Goal: Task Accomplishment & Management: Complete application form

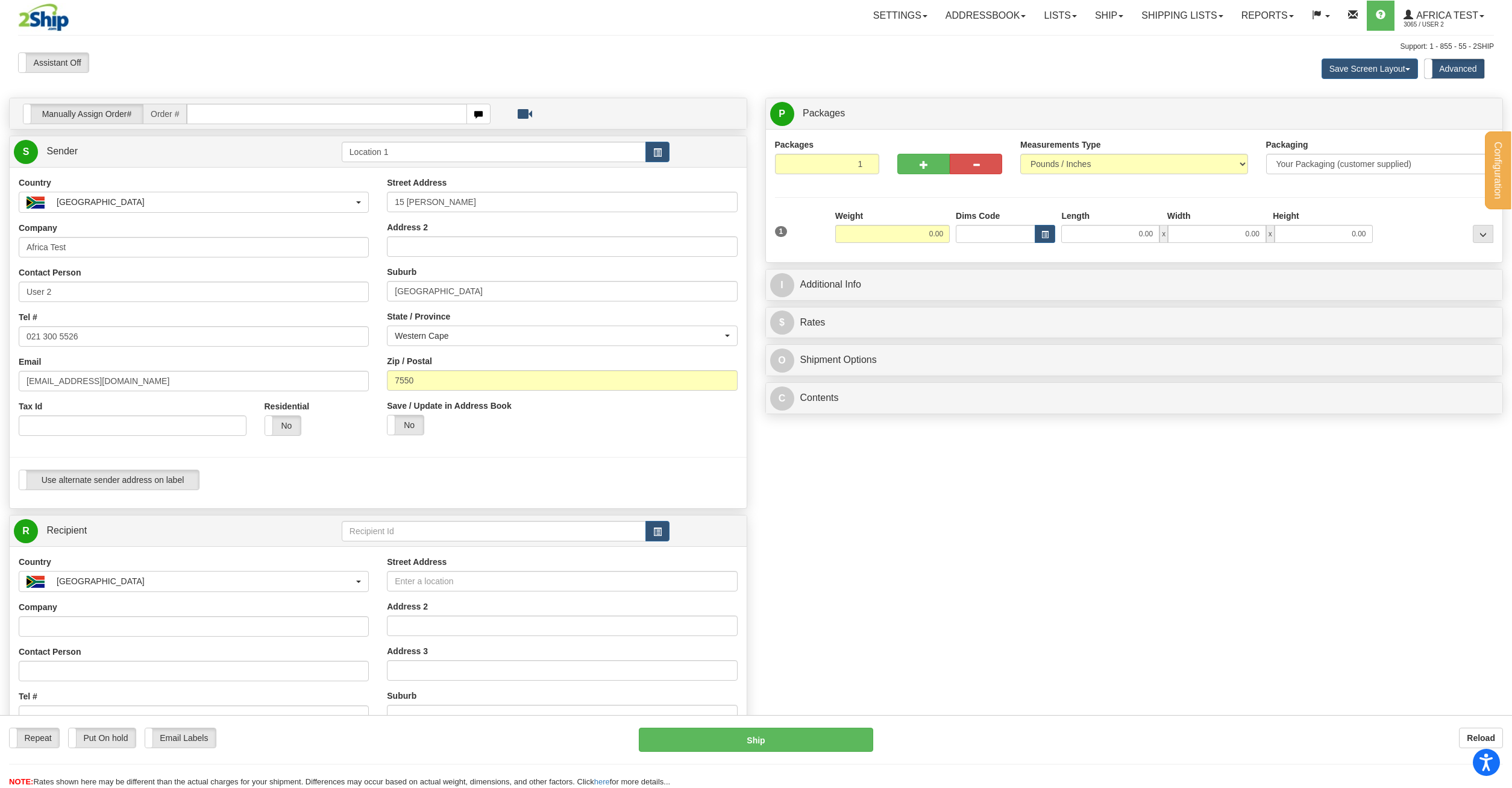
click at [957, 682] on div "Manually Assign Order# Manually Assign Order# Order #" at bounding box center [756, 528] width 1512 height 862
click at [154, 525] on link "R Recipient" at bounding box center [158, 531] width 291 height 25
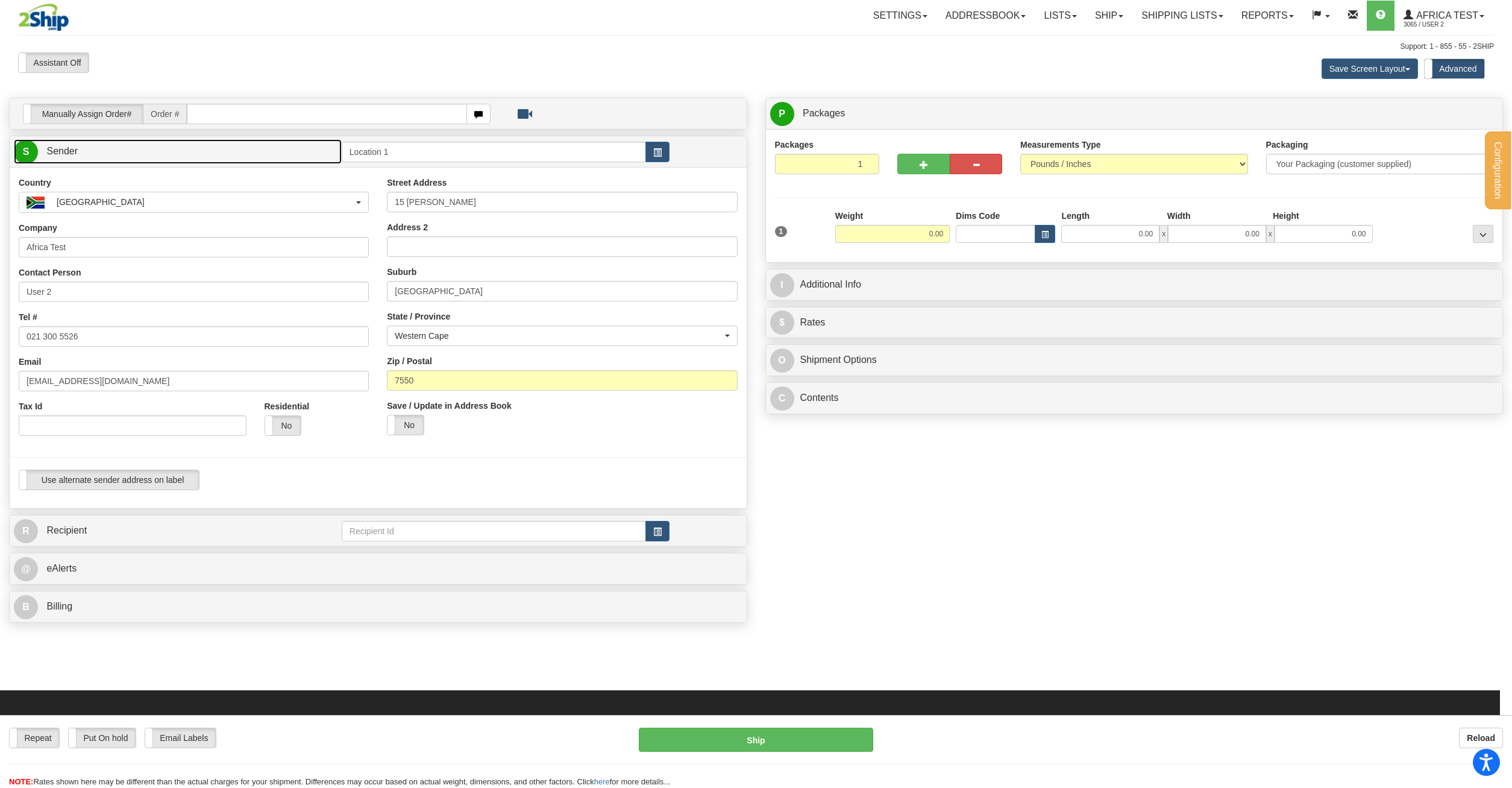
click at [117, 155] on link "S Sender" at bounding box center [178, 152] width 328 height 25
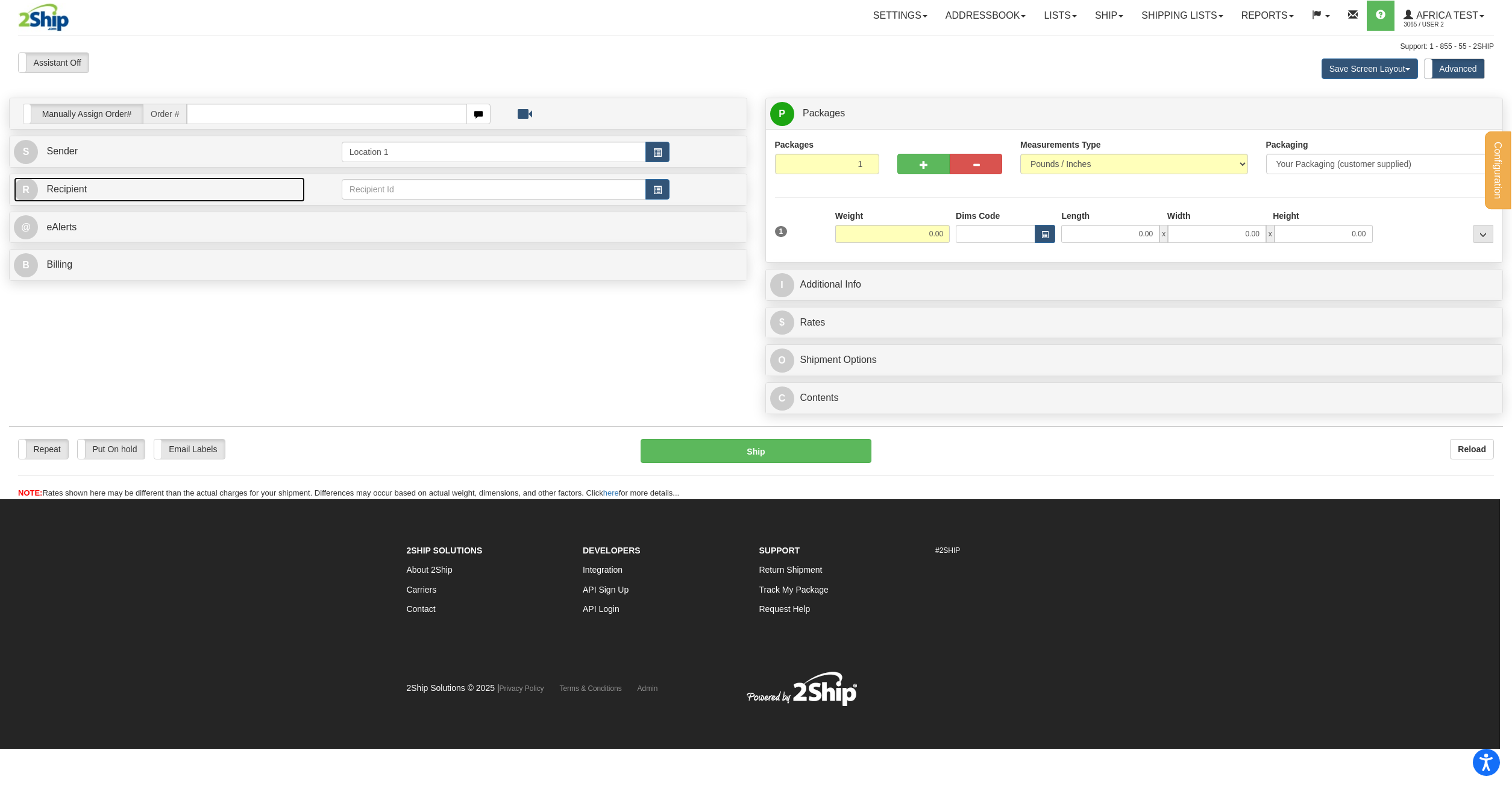
click at [125, 191] on link "R Recipient" at bounding box center [158, 190] width 291 height 25
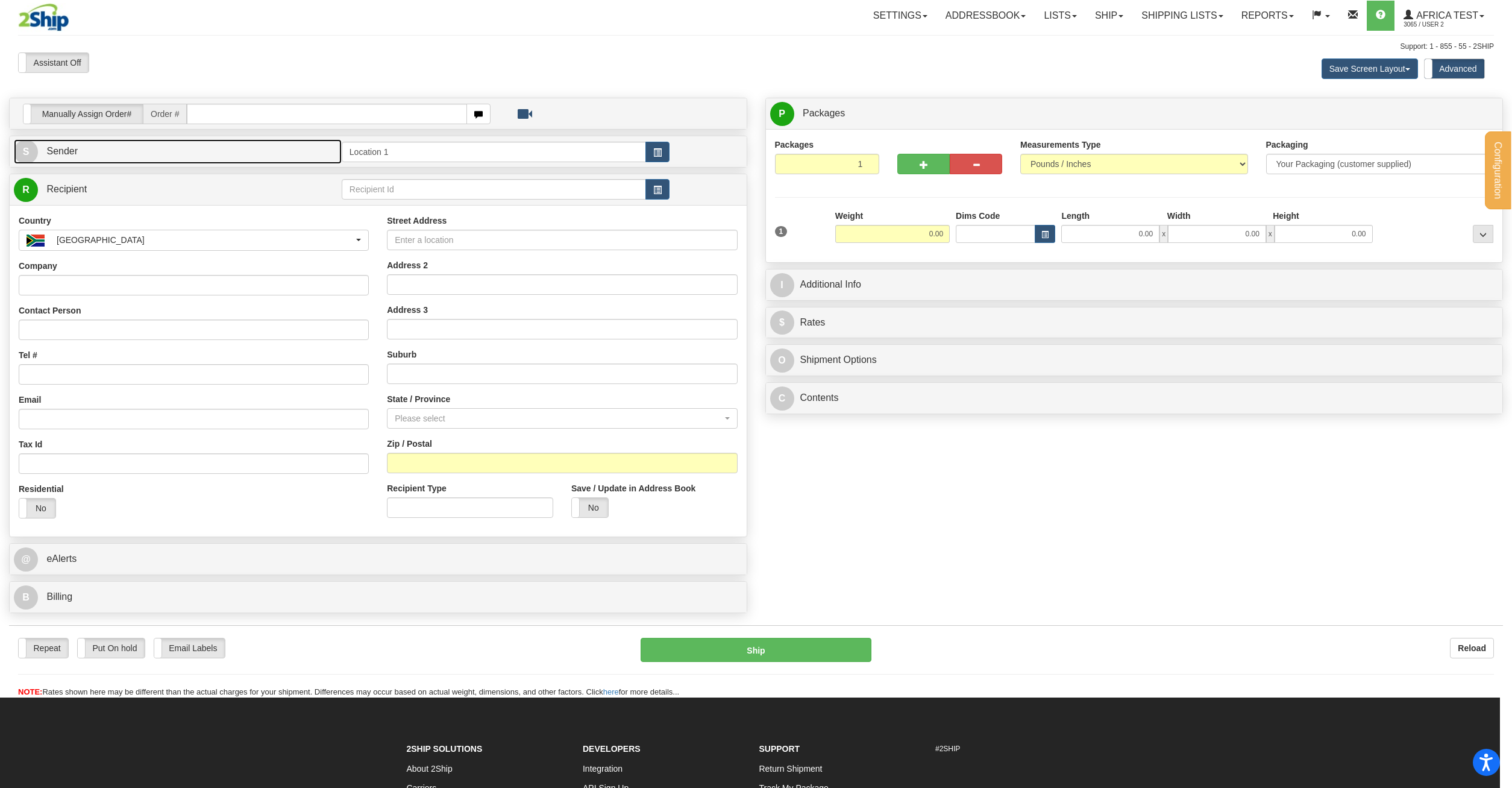
click at [220, 153] on link "S Sender" at bounding box center [178, 152] width 328 height 25
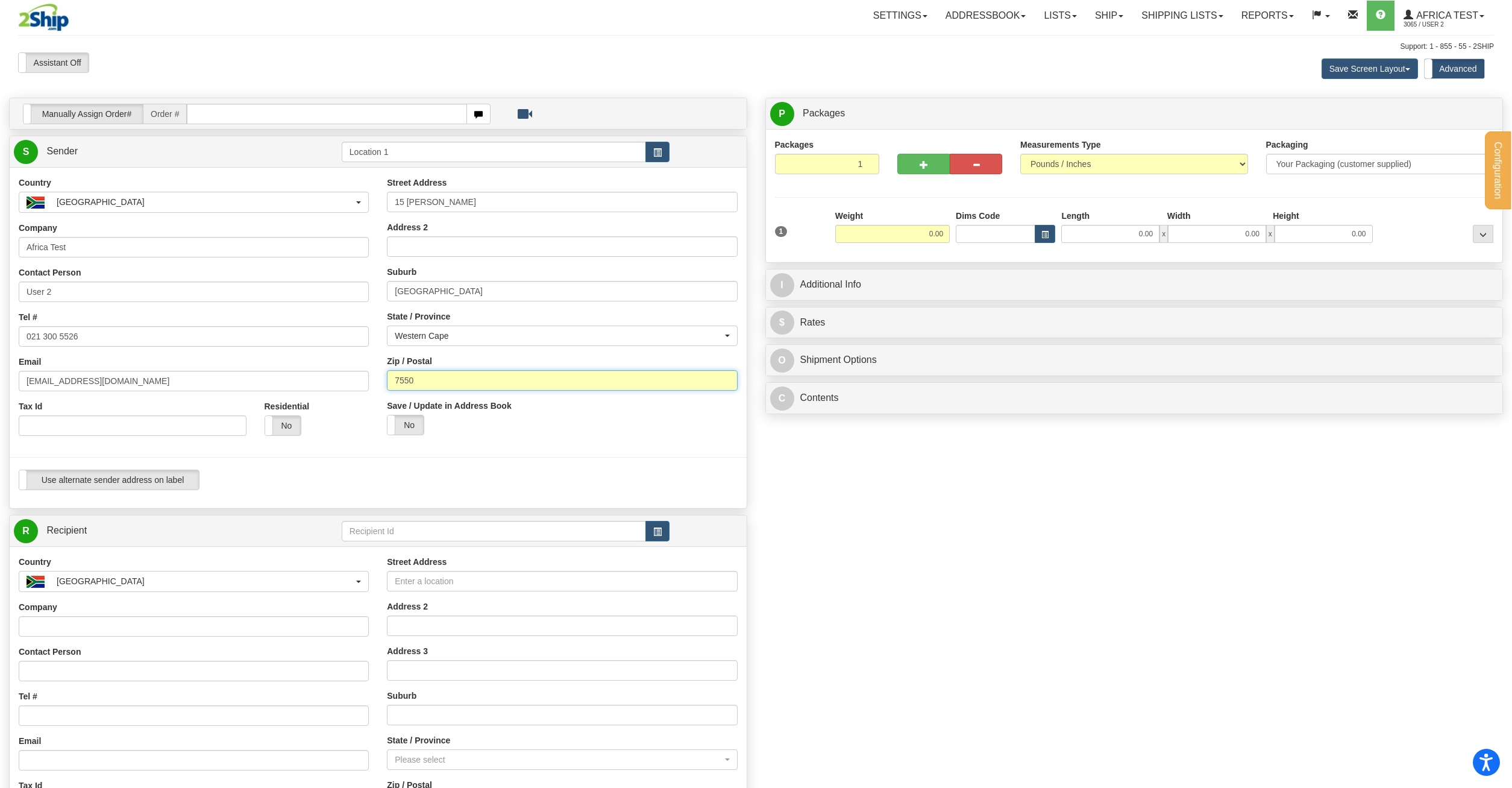
drag, startPoint x: 440, startPoint y: 380, endPoint x: 368, endPoint y: 385, distance: 72.2
click at [387, 385] on input "7550" at bounding box center [562, 380] width 350 height 20
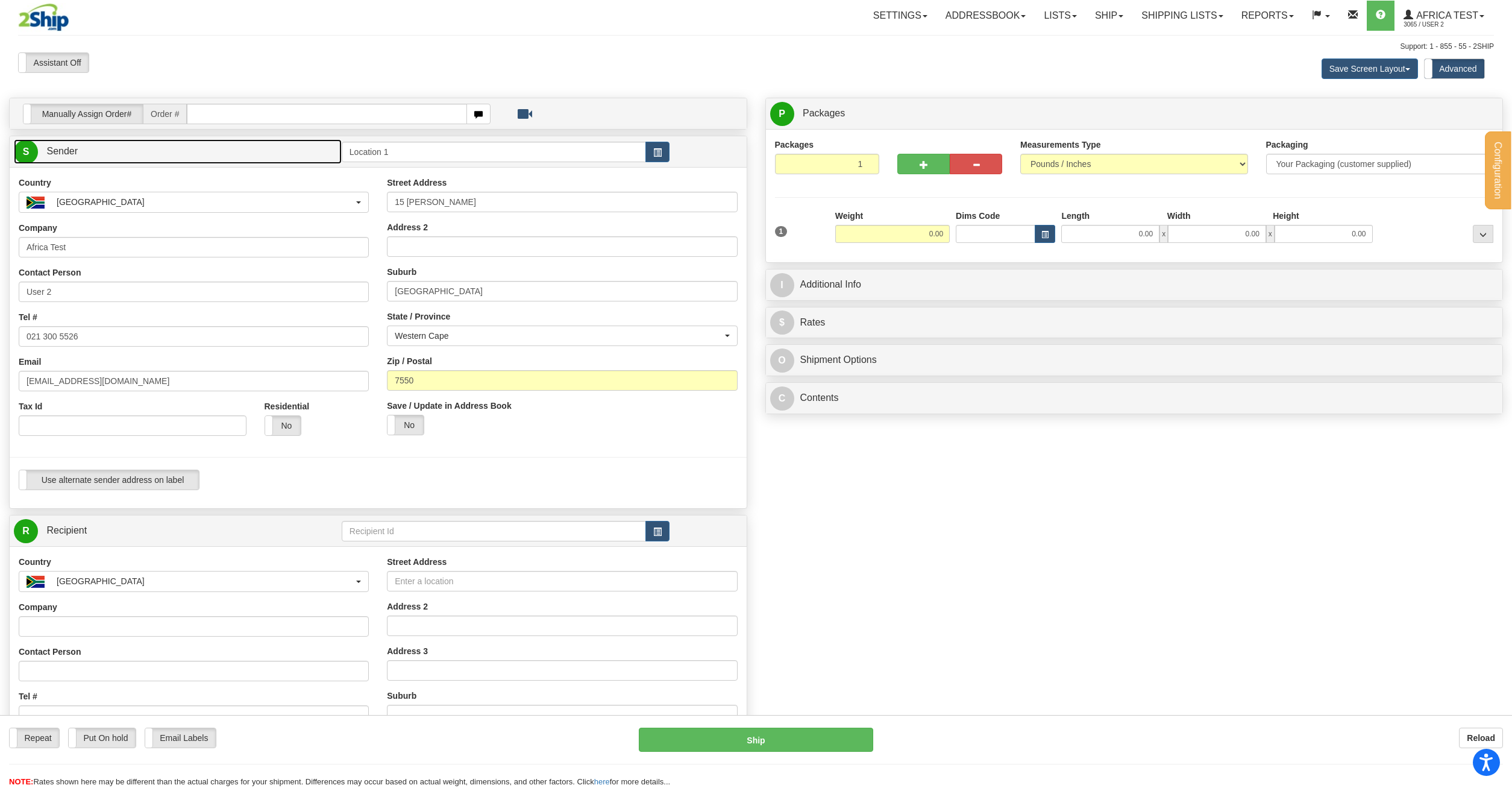
click at [77, 145] on link "S Sender" at bounding box center [178, 152] width 328 height 25
drag, startPoint x: 514, startPoint y: 381, endPoint x: 148, endPoint y: 371, distance: 366.1
click at [387, 371] on input "7550" at bounding box center [562, 380] width 350 height 20
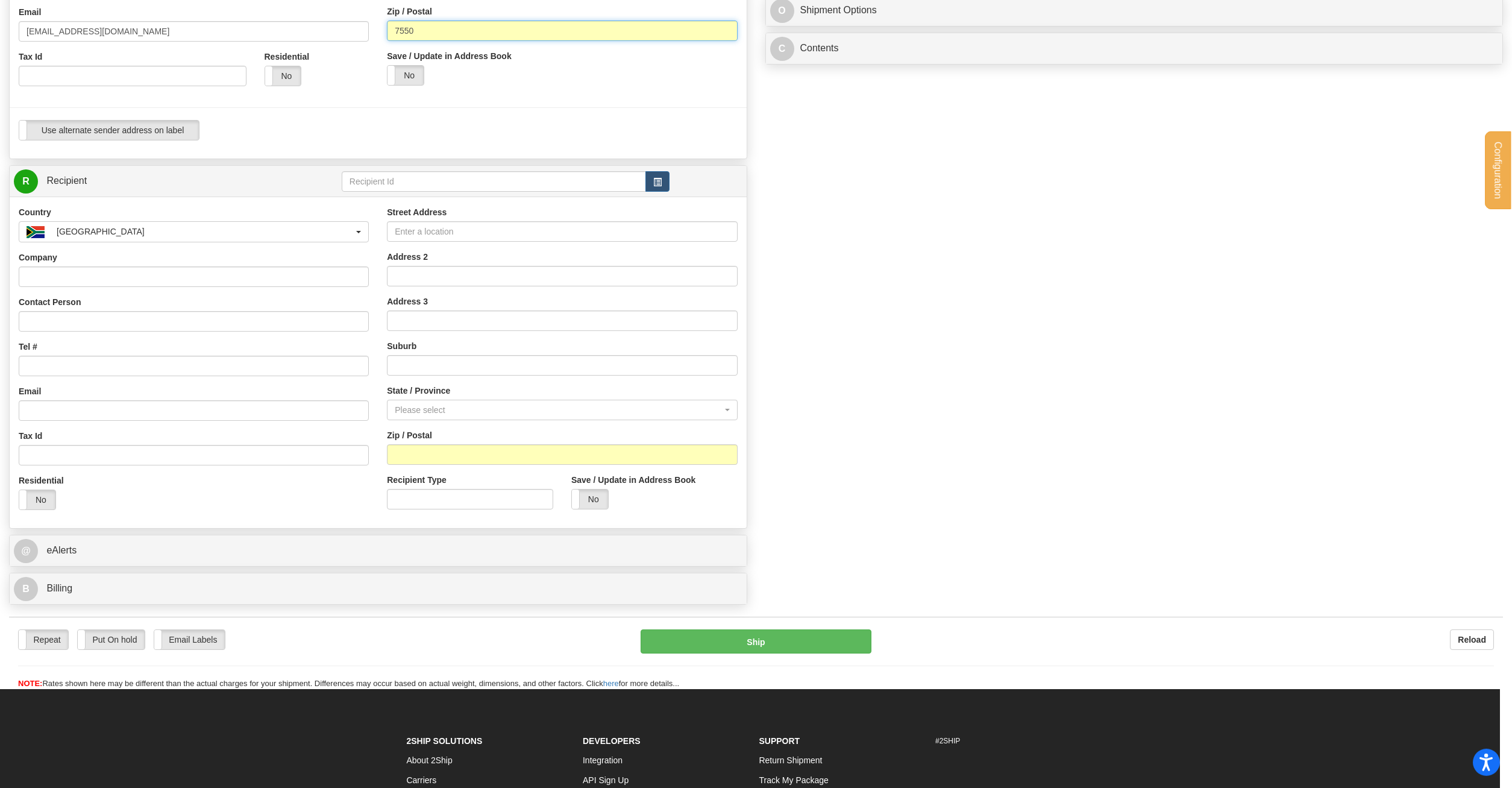
scroll to position [369, 0]
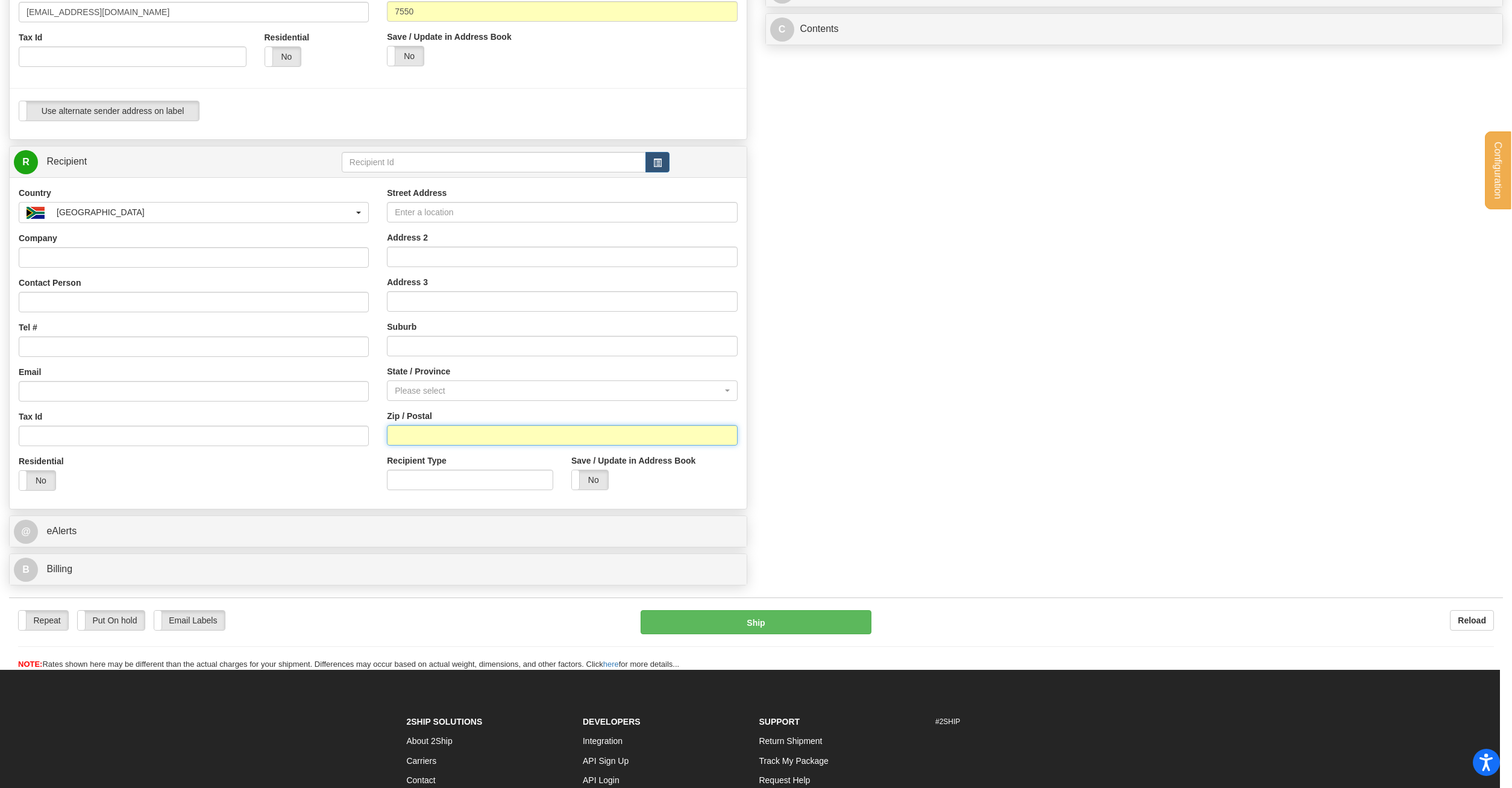
click at [438, 435] on input "Zip / Postal" at bounding box center [562, 435] width 350 height 20
paste input "7550"
type input "7550"
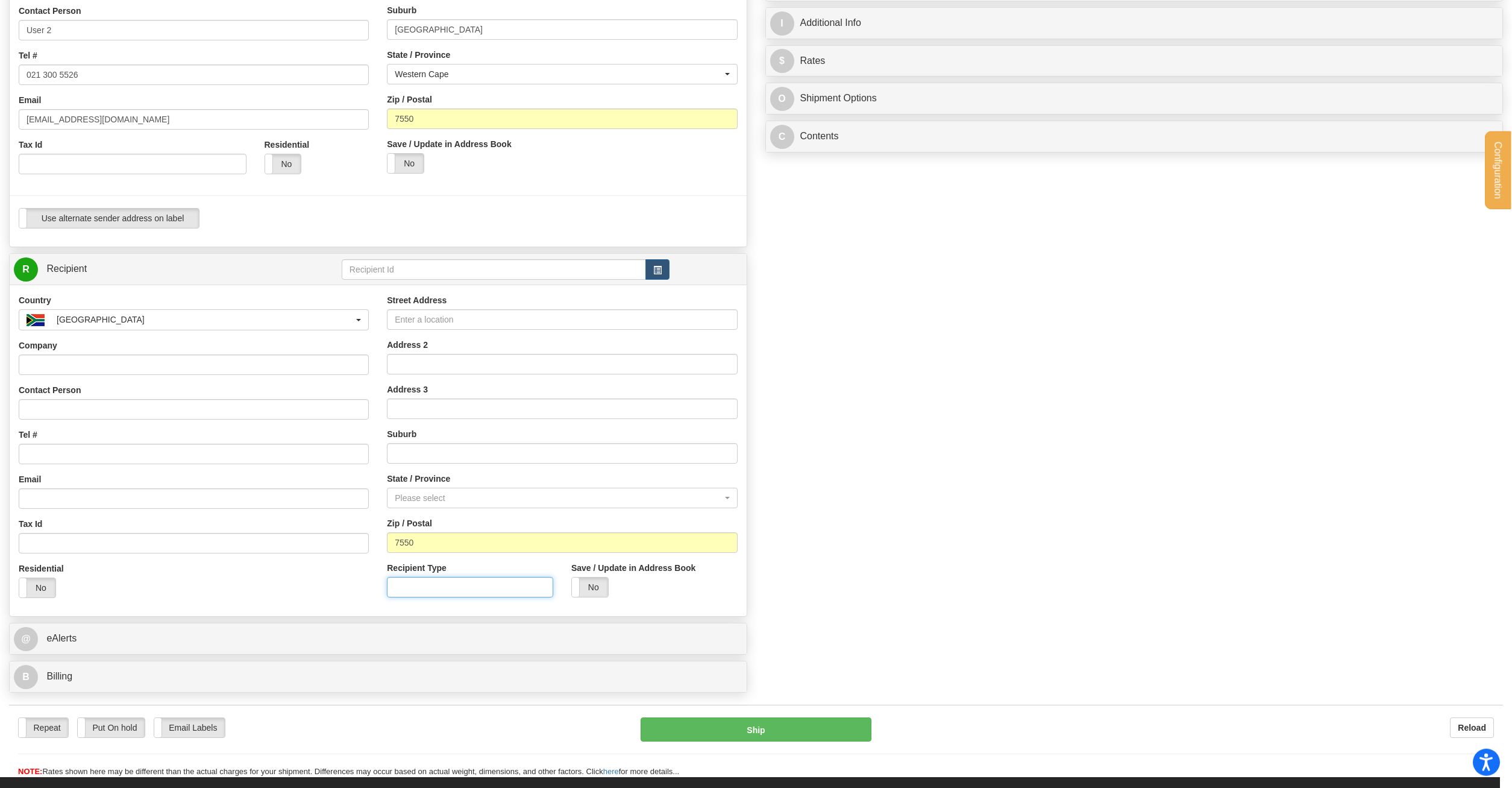
scroll to position [307, 0]
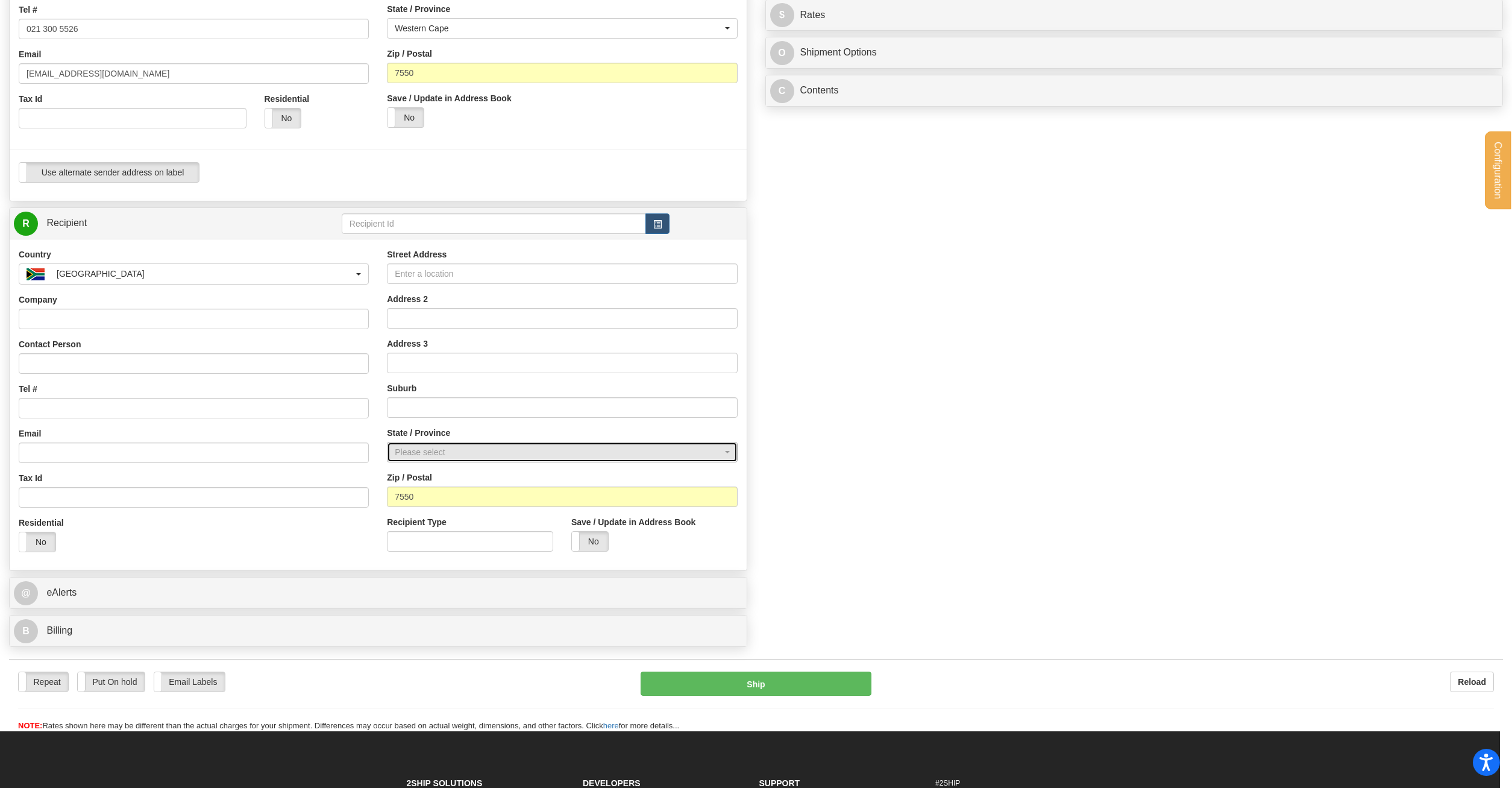
click at [470, 447] on div "Please select" at bounding box center [558, 452] width 327 height 12
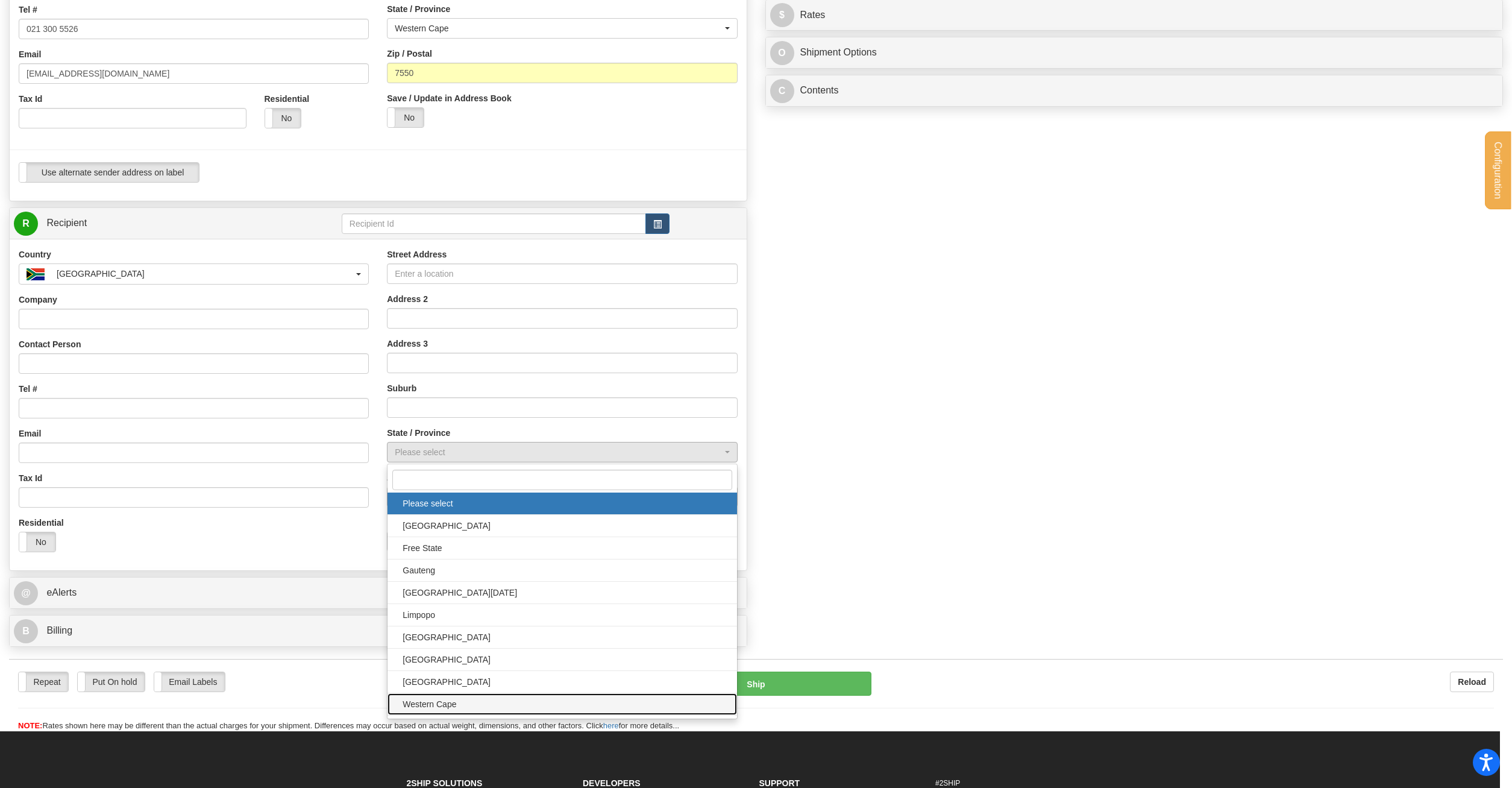
click at [469, 697] on span "Western Cape" at bounding box center [562, 704] width 324 height 18
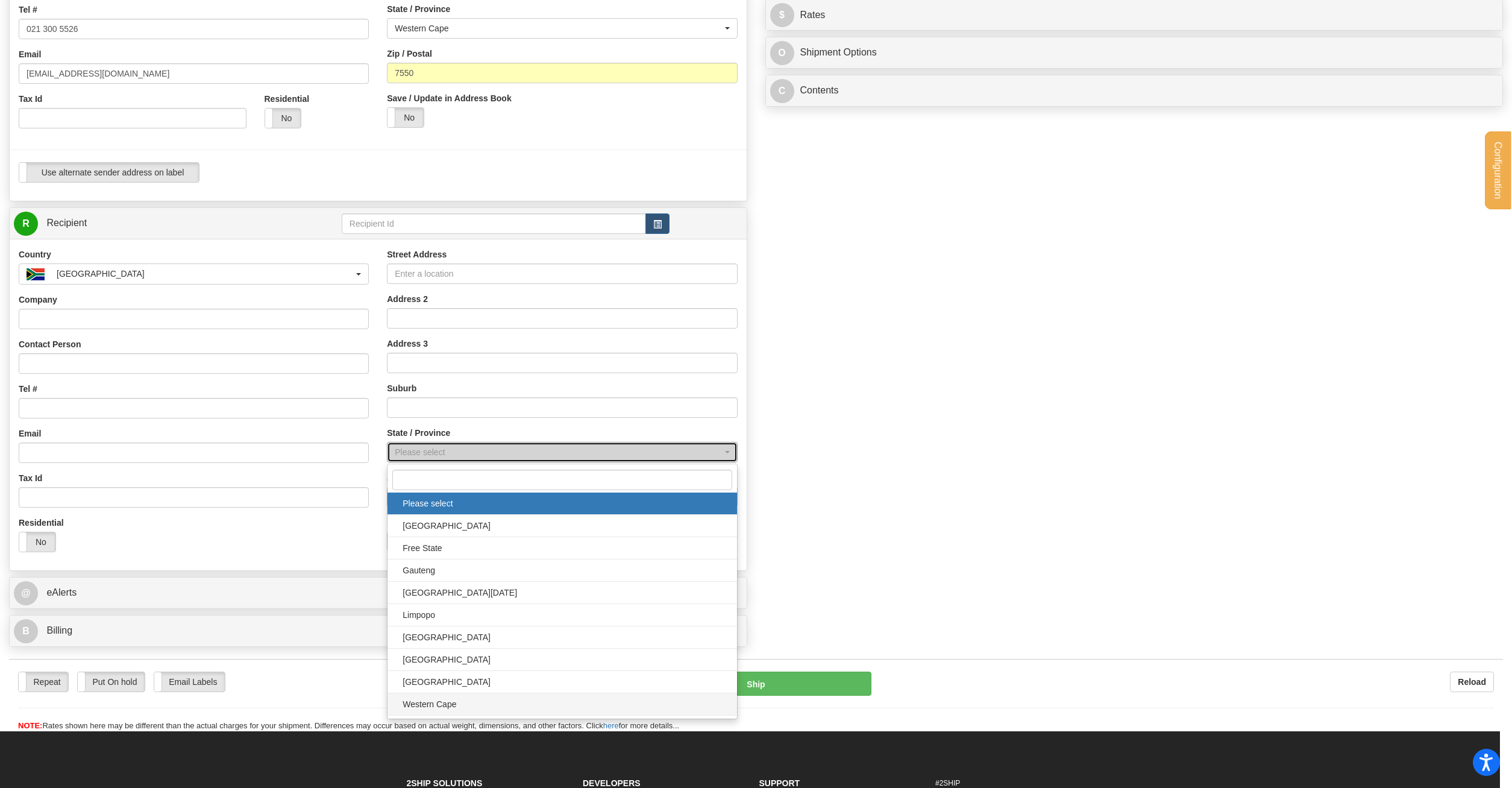
select select "WC"
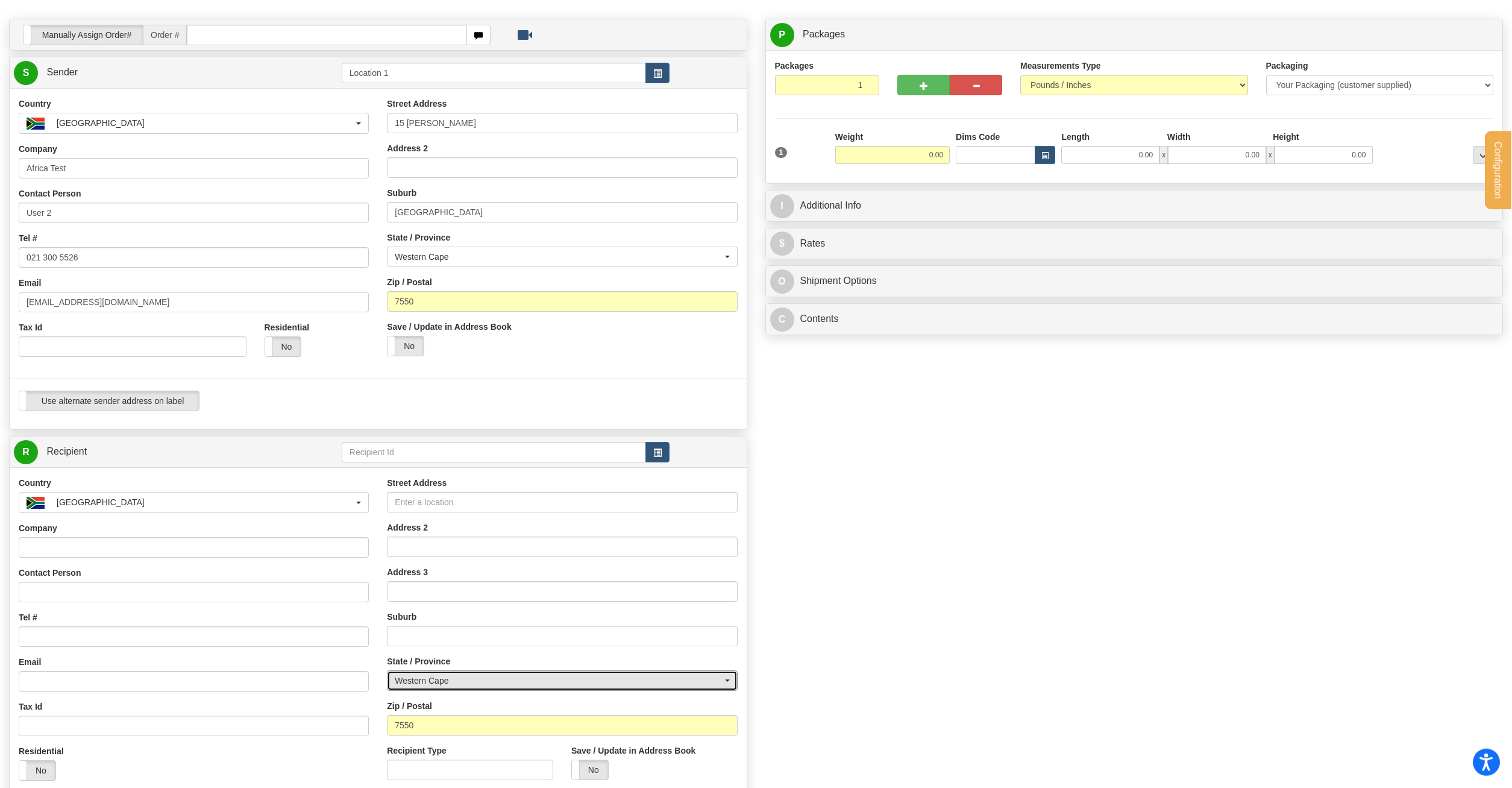
scroll to position [0, 0]
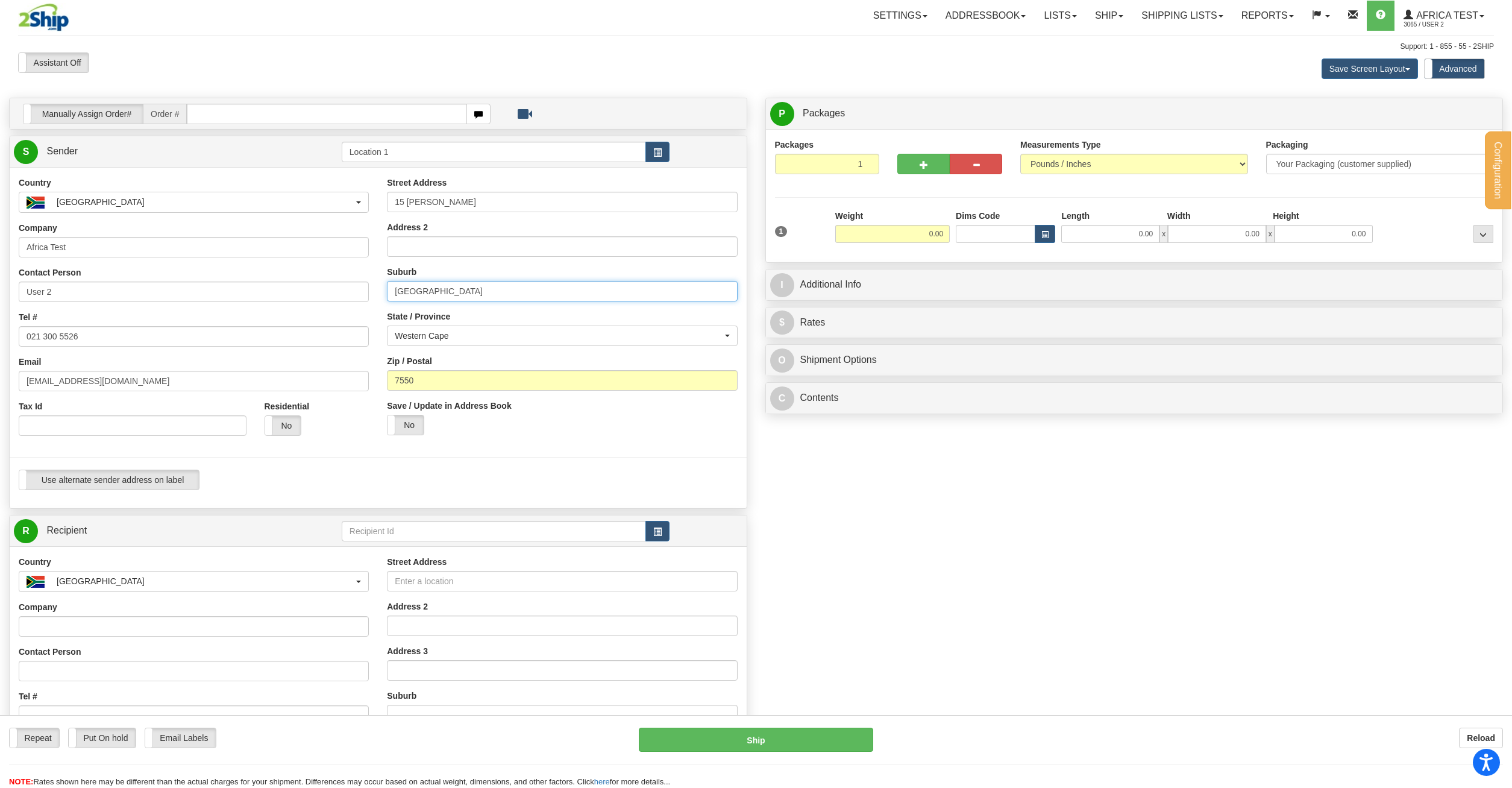
drag, startPoint x: 428, startPoint y: 298, endPoint x: 348, endPoint y: 288, distance: 80.6
click at [387, 288] on input "[GEOGRAPHIC_DATA]" at bounding box center [562, 291] width 350 height 20
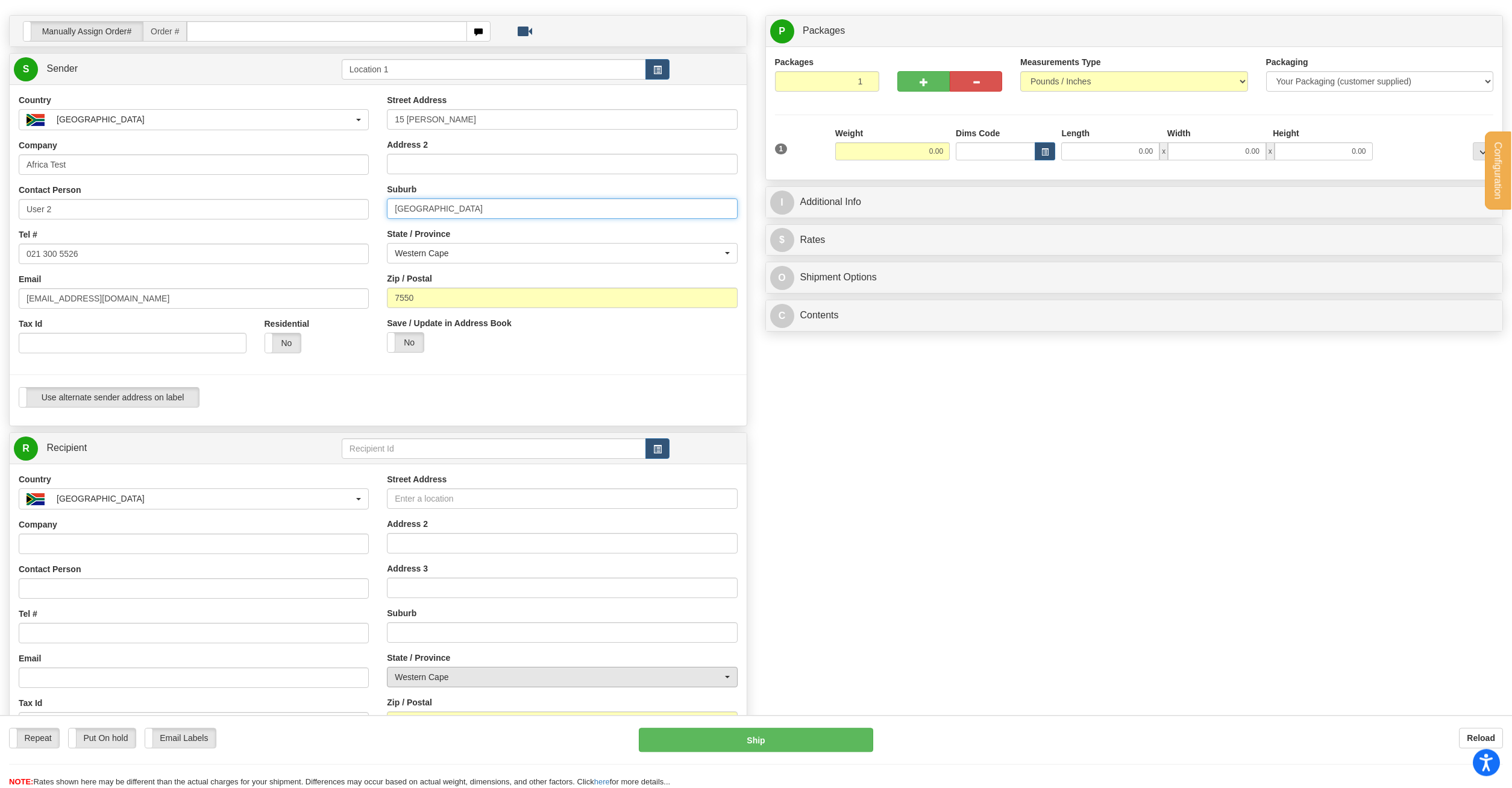
scroll to position [123, 0]
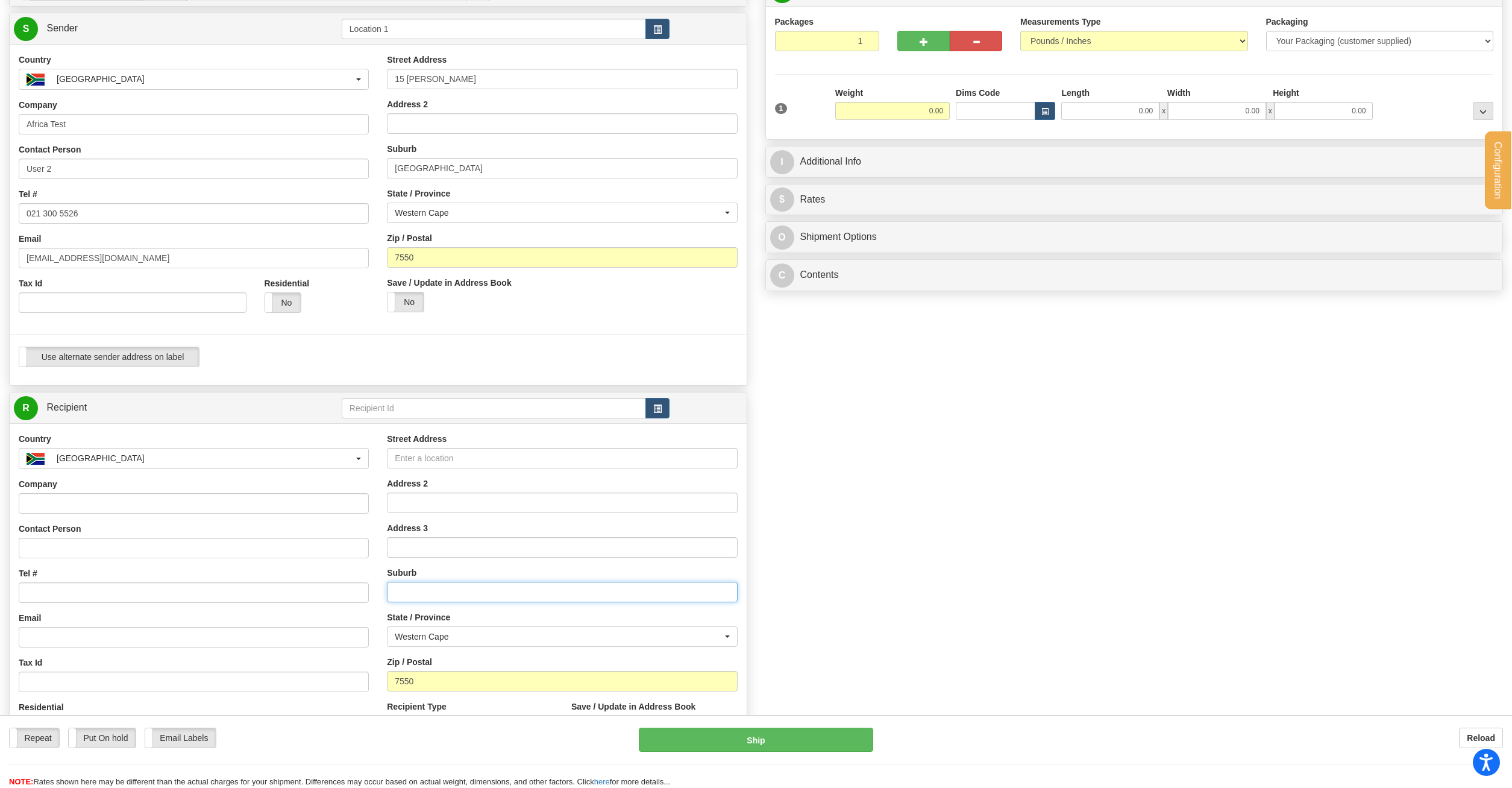
click at [455, 598] on input "text" at bounding box center [562, 591] width 350 height 20
paste input "[GEOGRAPHIC_DATA]"
type input "[GEOGRAPHIC_DATA]"
drag, startPoint x: 476, startPoint y: 81, endPoint x: 360, endPoint y: 85, distance: 116.1
click at [387, 85] on input "15 [PERSON_NAME]" at bounding box center [562, 78] width 350 height 20
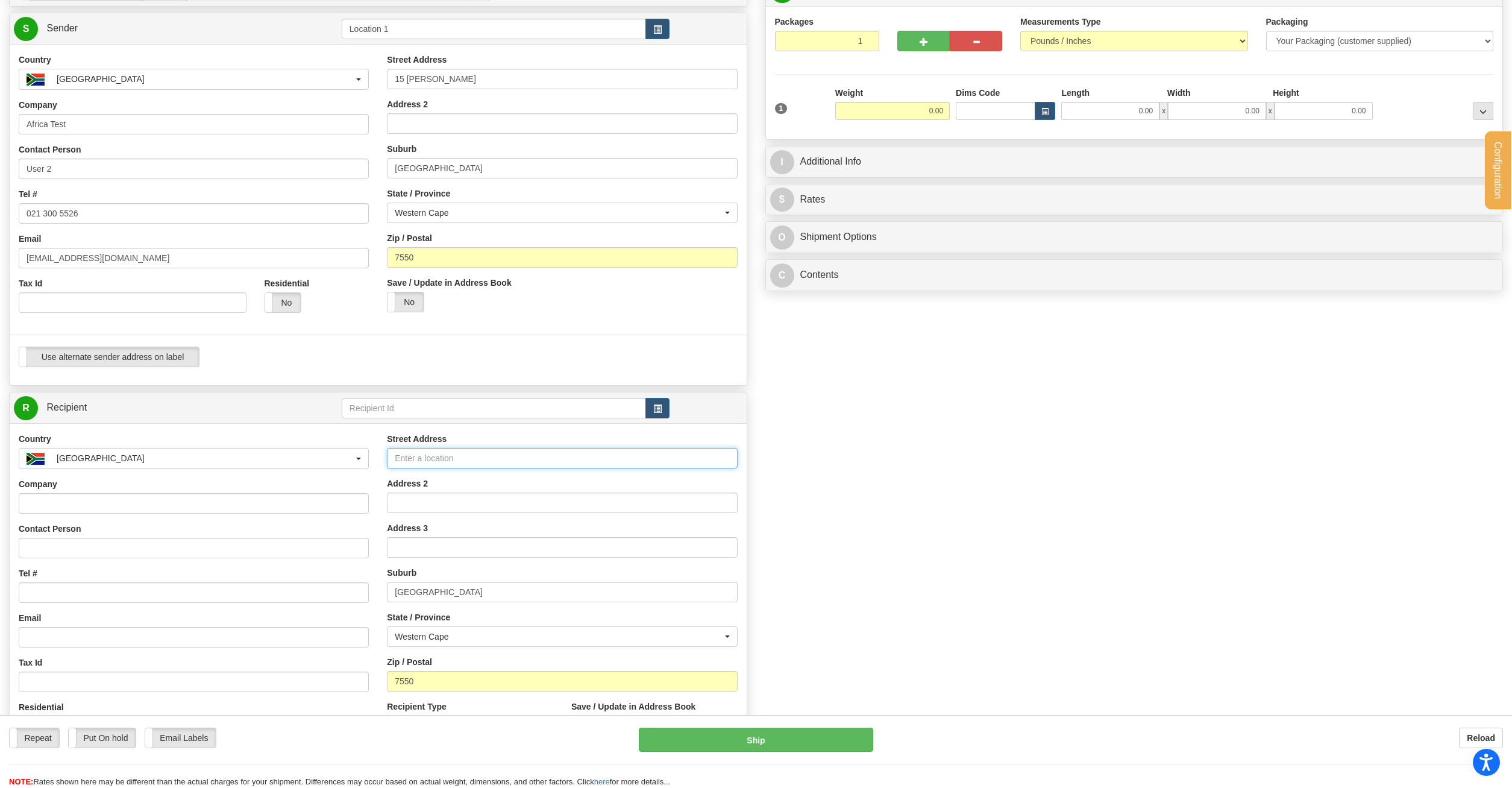
click at [414, 459] on input "Street Address" at bounding box center [562, 458] width 350 height 20
paste input "15 [PERSON_NAME]"
type input "15 [PERSON_NAME]"
click at [1050, 421] on div "Manually Assign Order# Manually Assign Order# Order #" at bounding box center [756, 406] width 1512 height 862
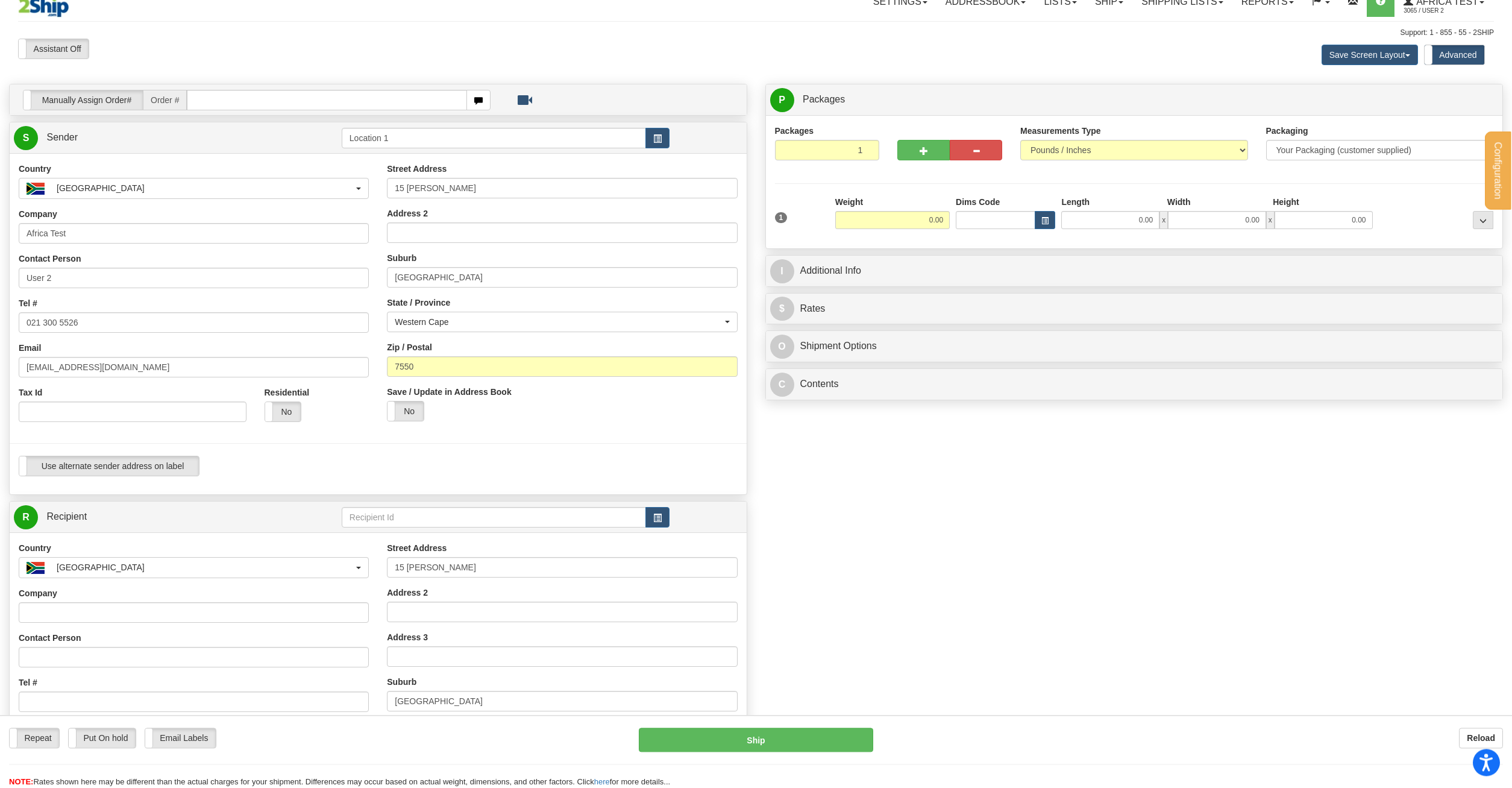
scroll to position [0, 0]
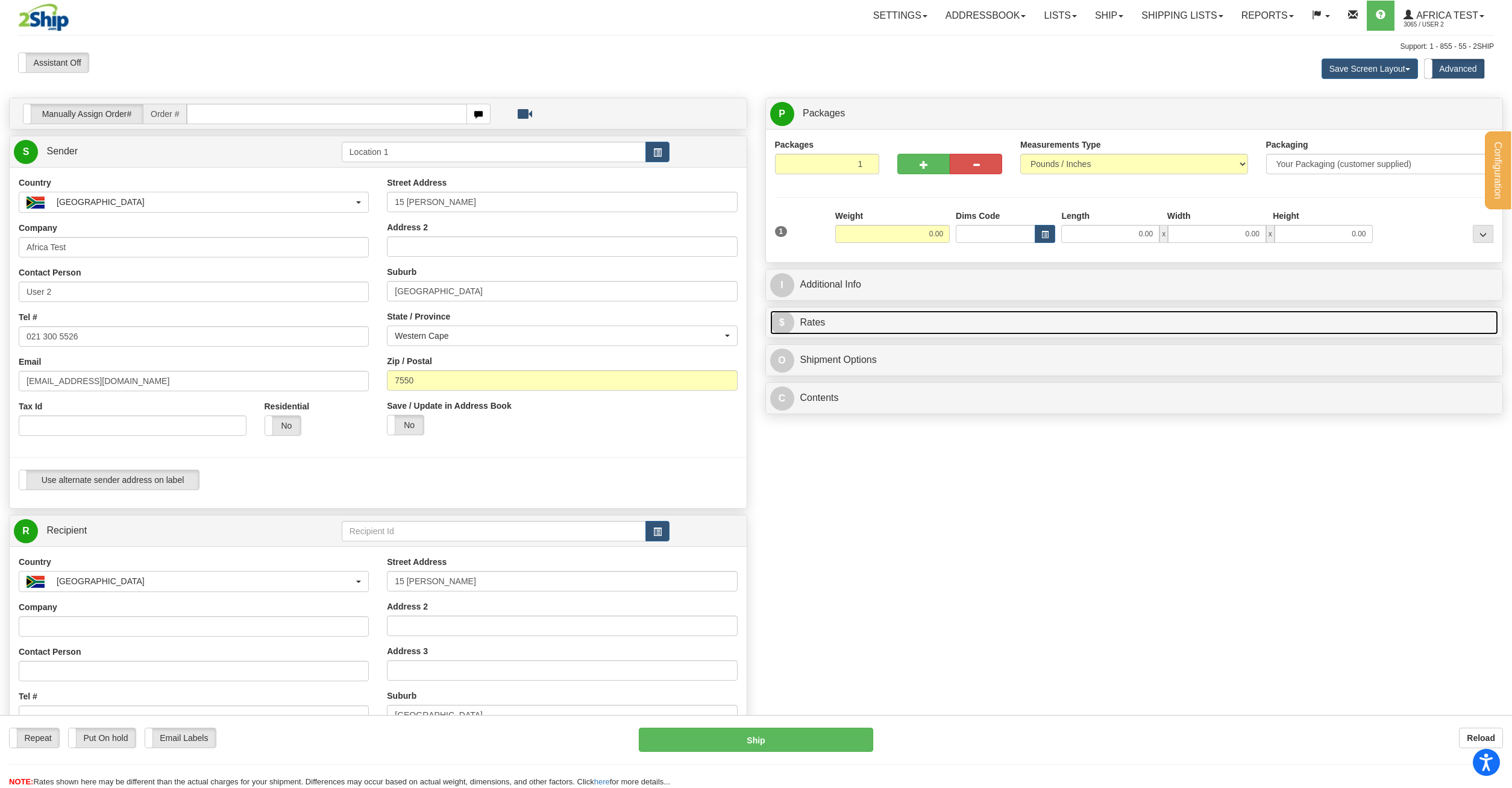
click at [821, 324] on link "$ Rates" at bounding box center [1134, 323] width 729 height 25
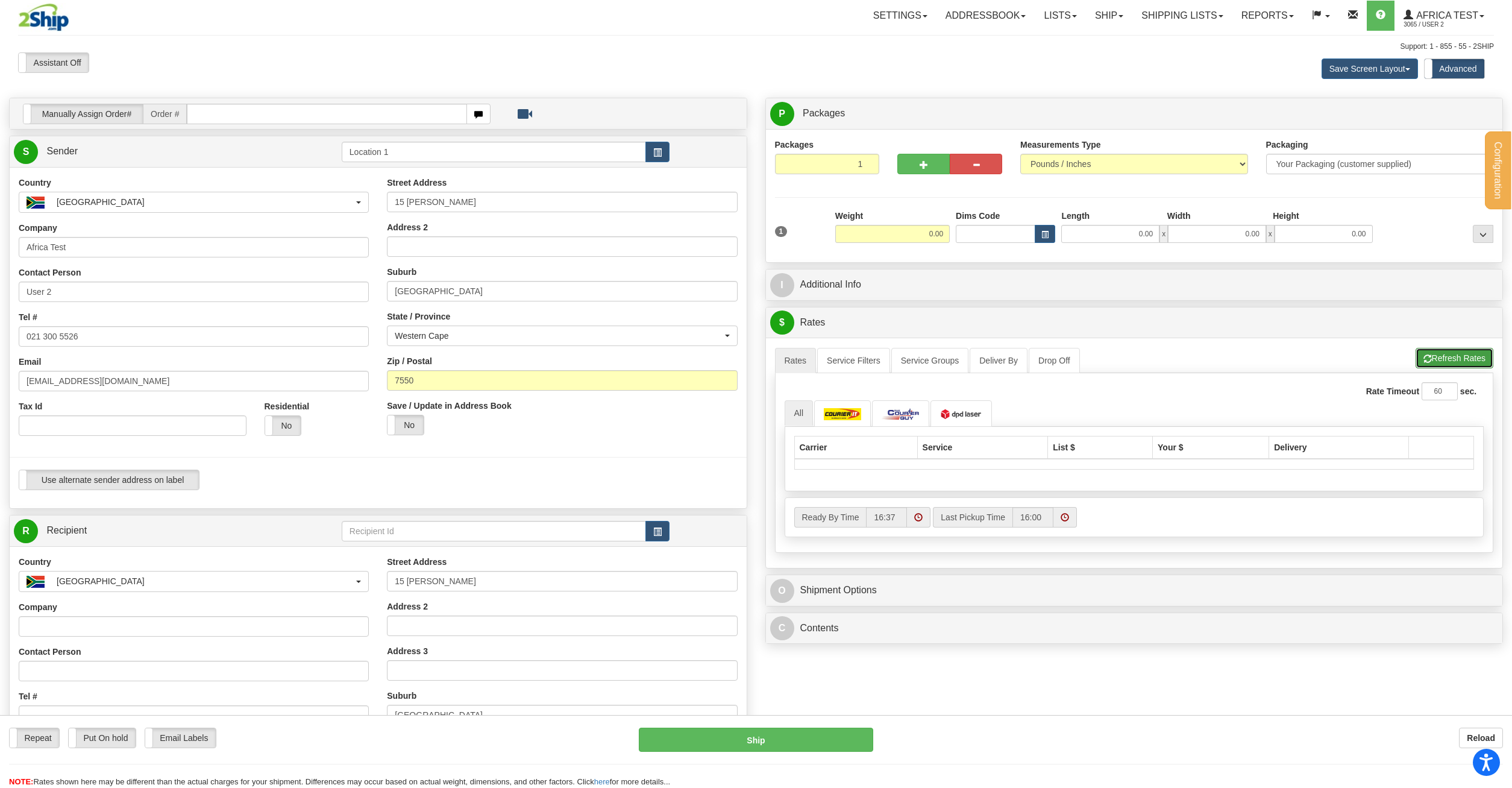
click at [1476, 365] on button "Refresh Rates" at bounding box center [1454, 357] width 78 height 20
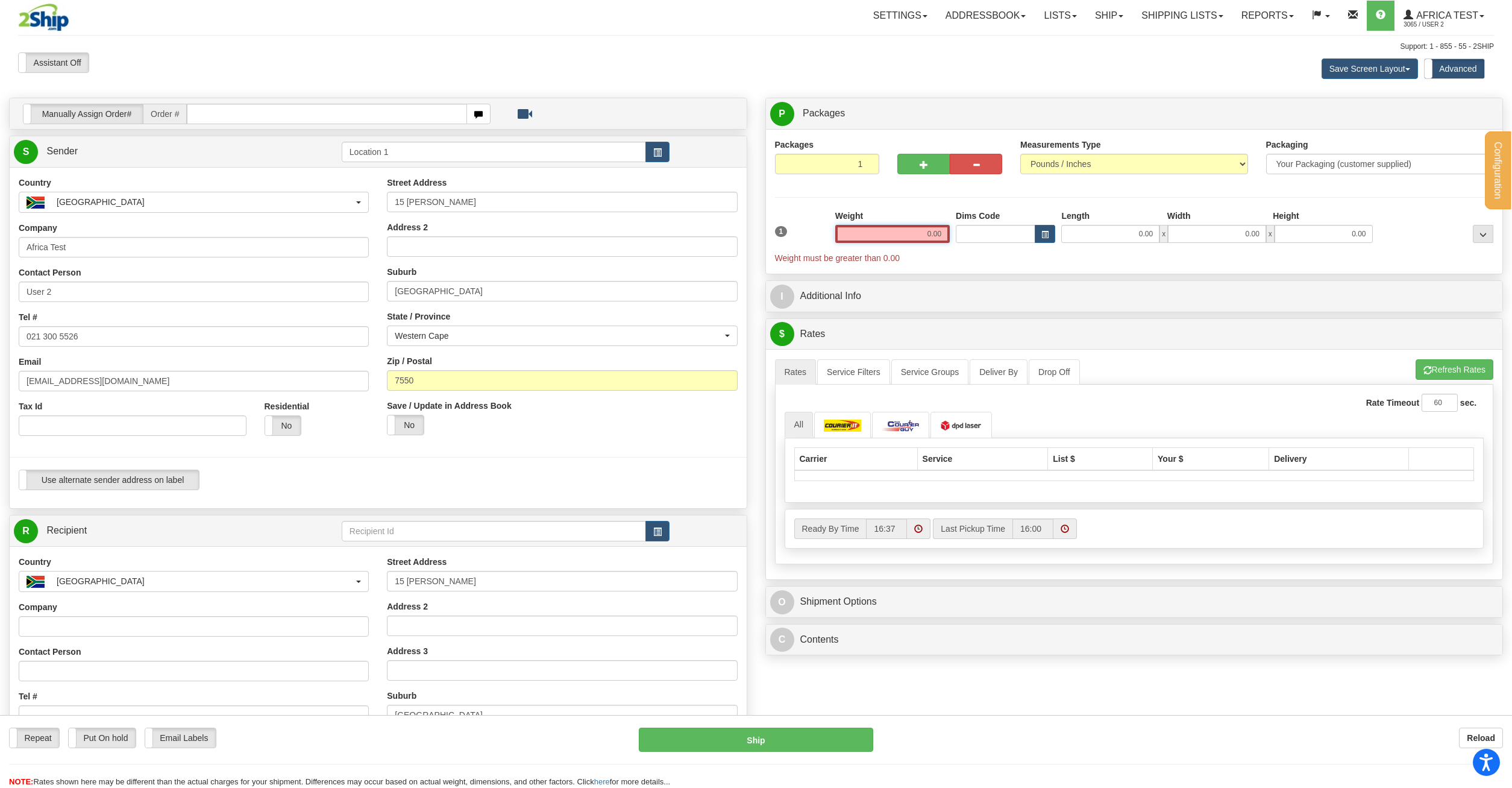
click at [925, 238] on input "0.00" at bounding box center [892, 234] width 115 height 18
type input "1.00"
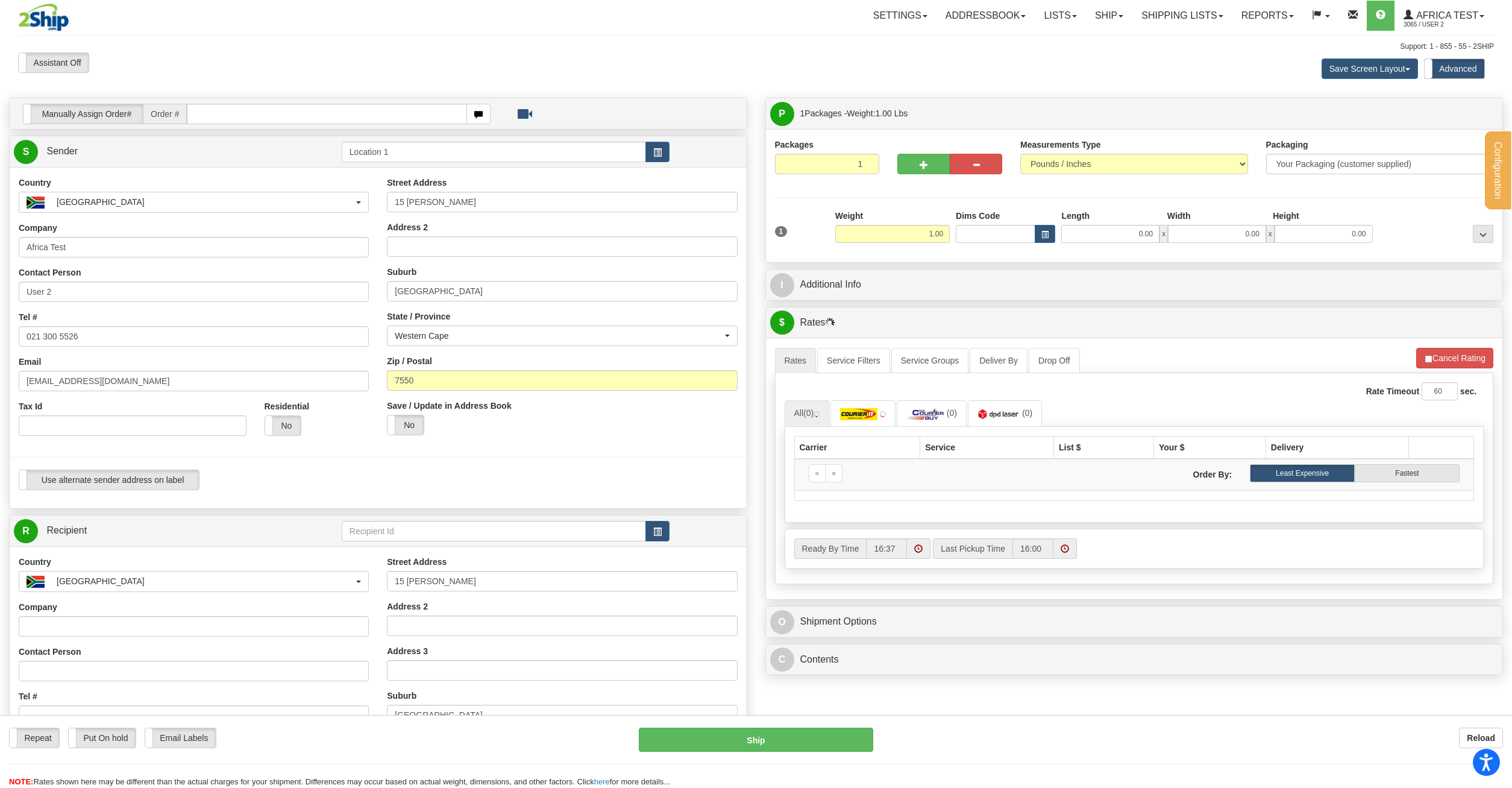
type input "Location 1"
select select "ZA"
type input "Africa Test"
type input "User 2"
type input "021 300 5526"
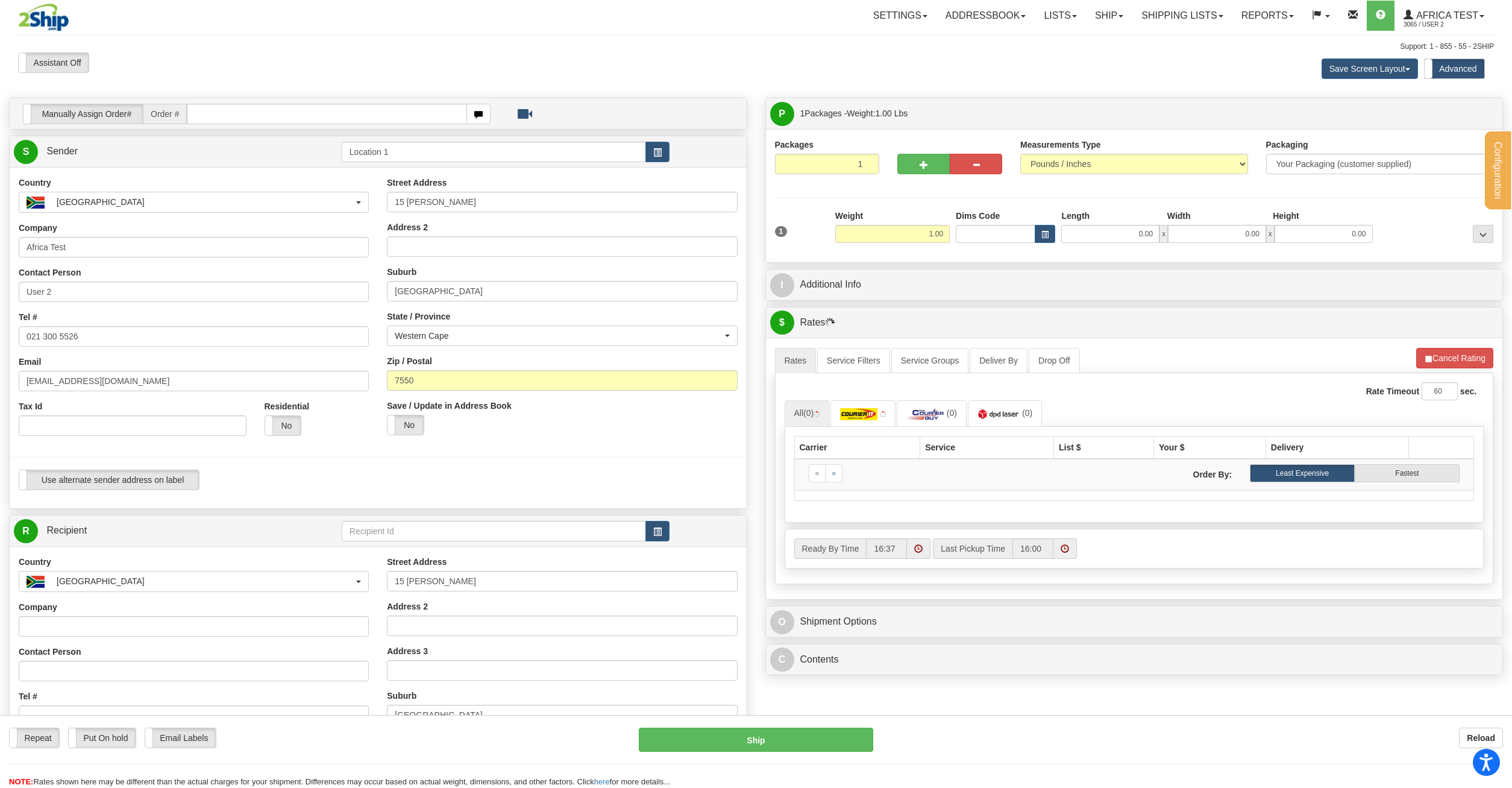
type input "[EMAIL_ADDRESS][DOMAIN_NAME]"
type input "15 [PERSON_NAME]"
type input "[GEOGRAPHIC_DATA]"
type input "7550"
select select "WC"
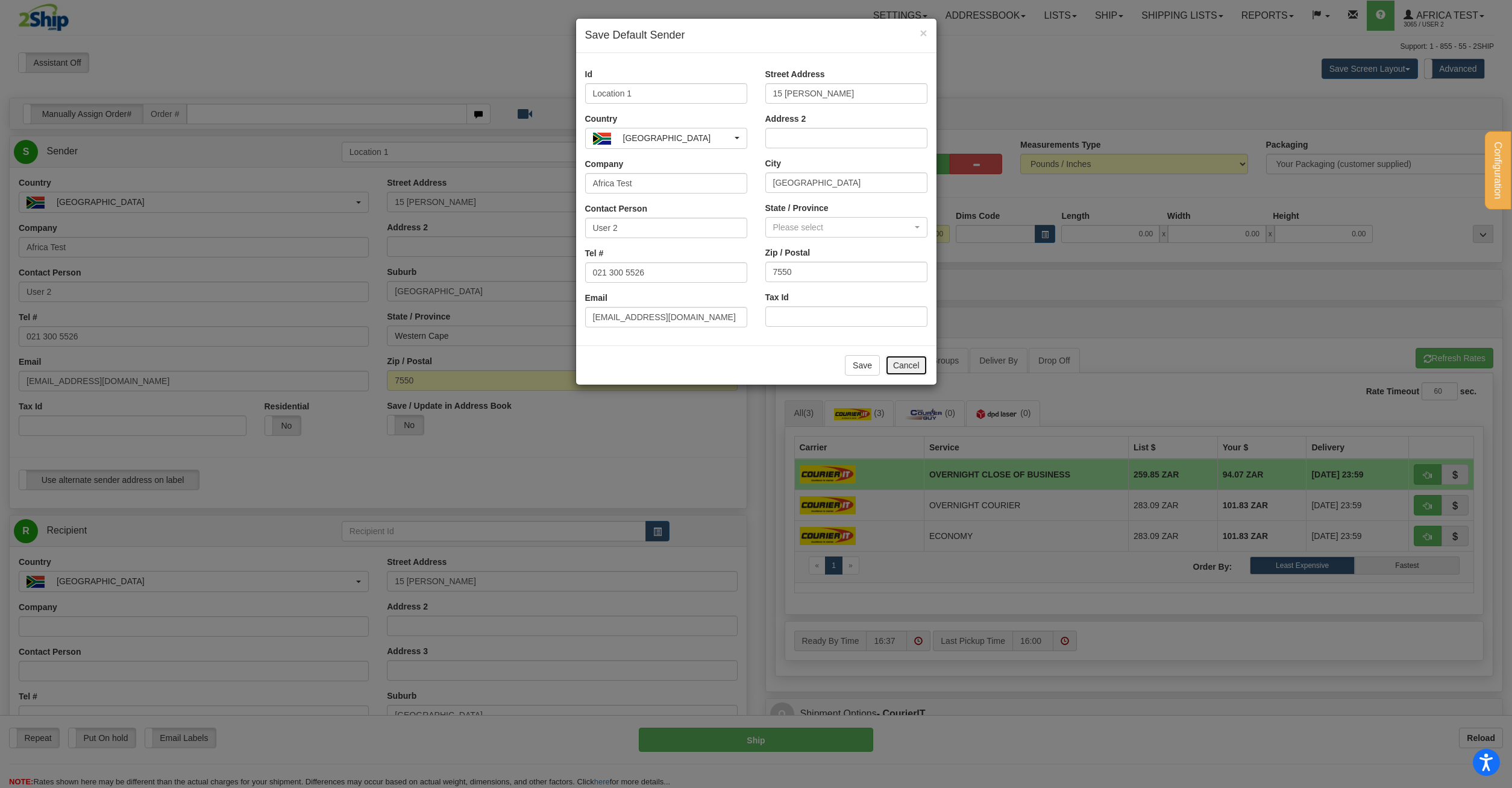
click at [902, 368] on button "Cancel" at bounding box center [907, 365] width 42 height 20
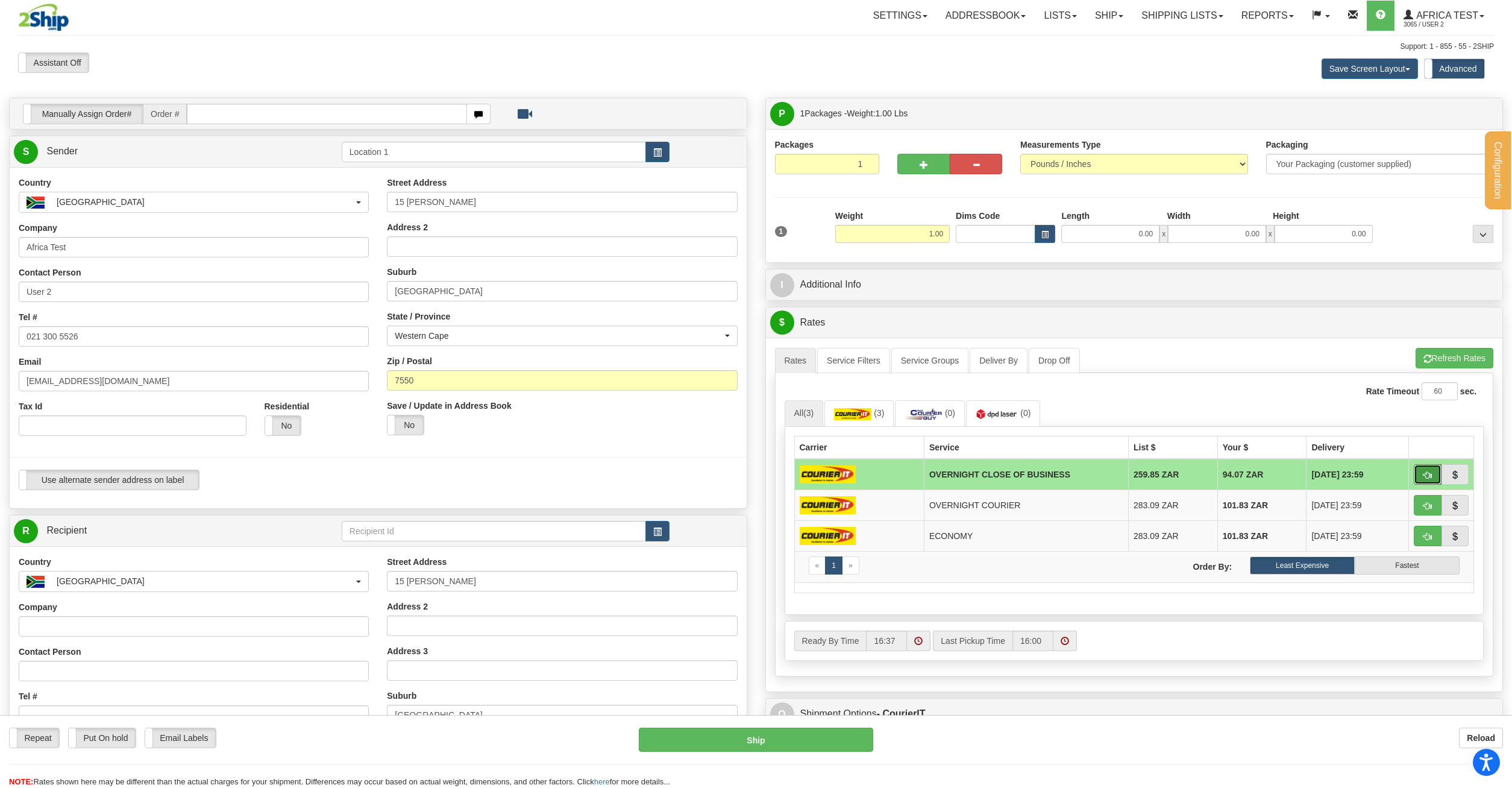
click at [1436, 474] on button "button" at bounding box center [1427, 474] width 28 height 20
type input "OCB"
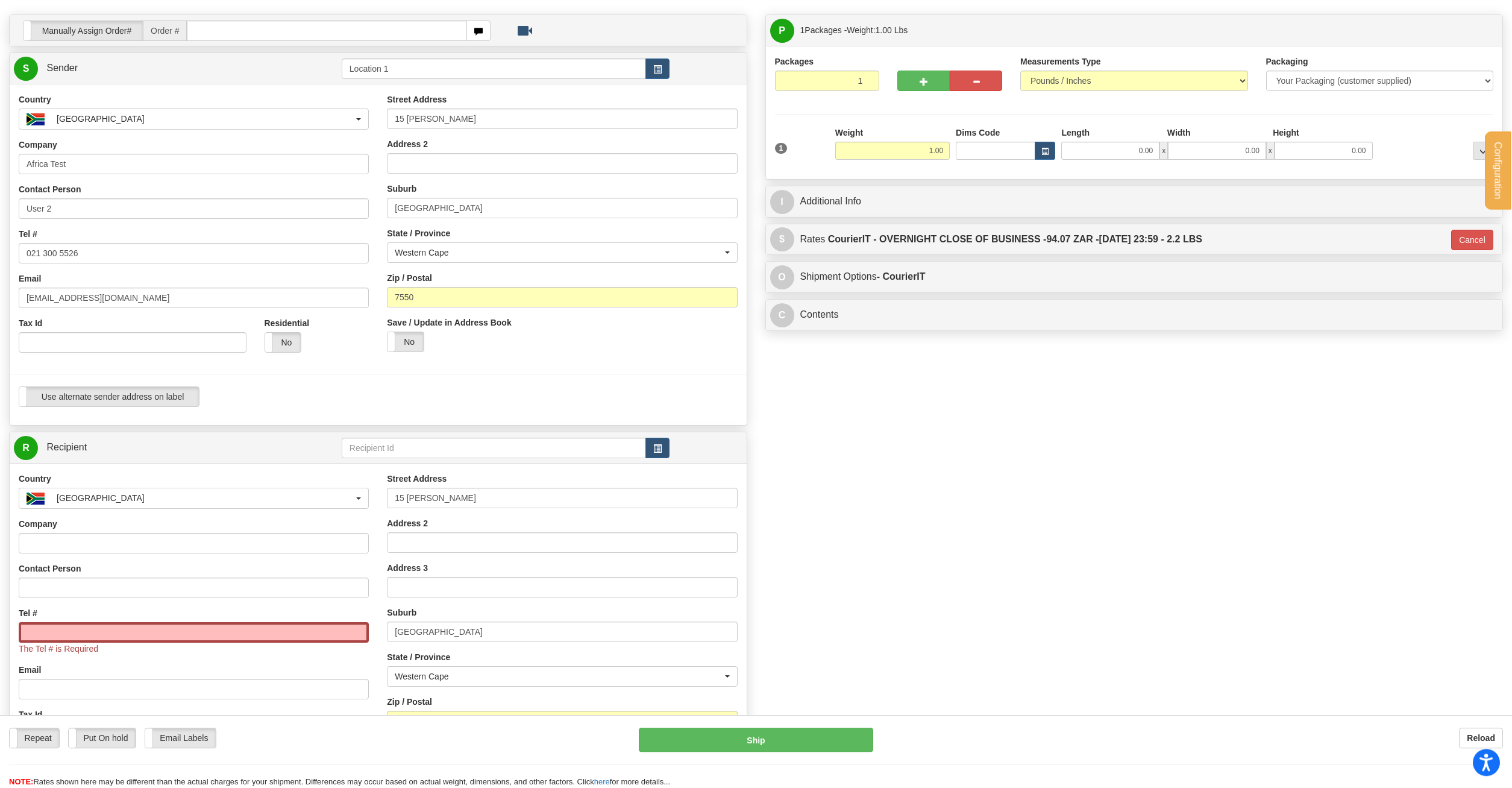
scroll to position [307, 0]
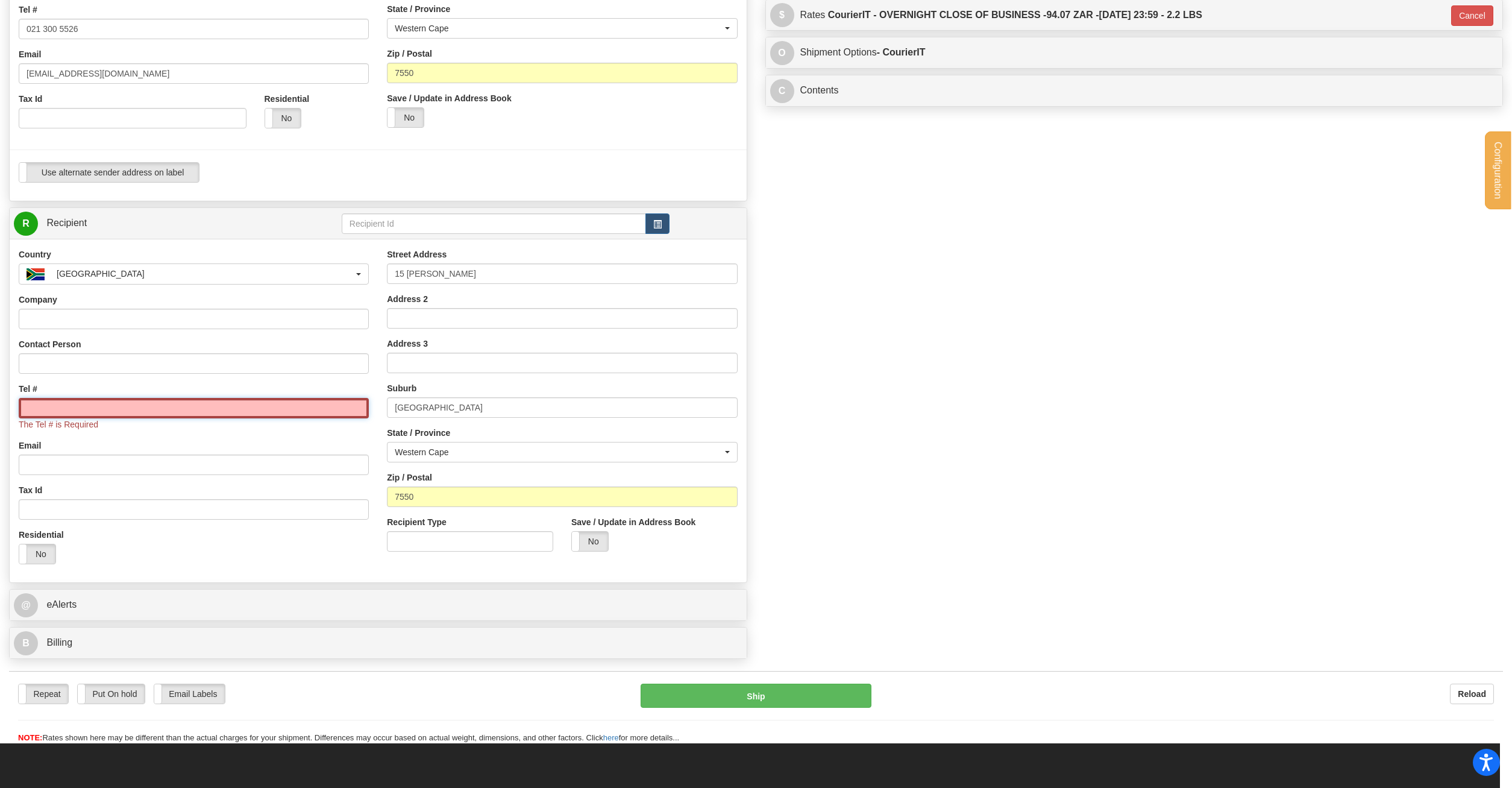
click at [137, 403] on input "Tel #" at bounding box center [193, 408] width 350 height 20
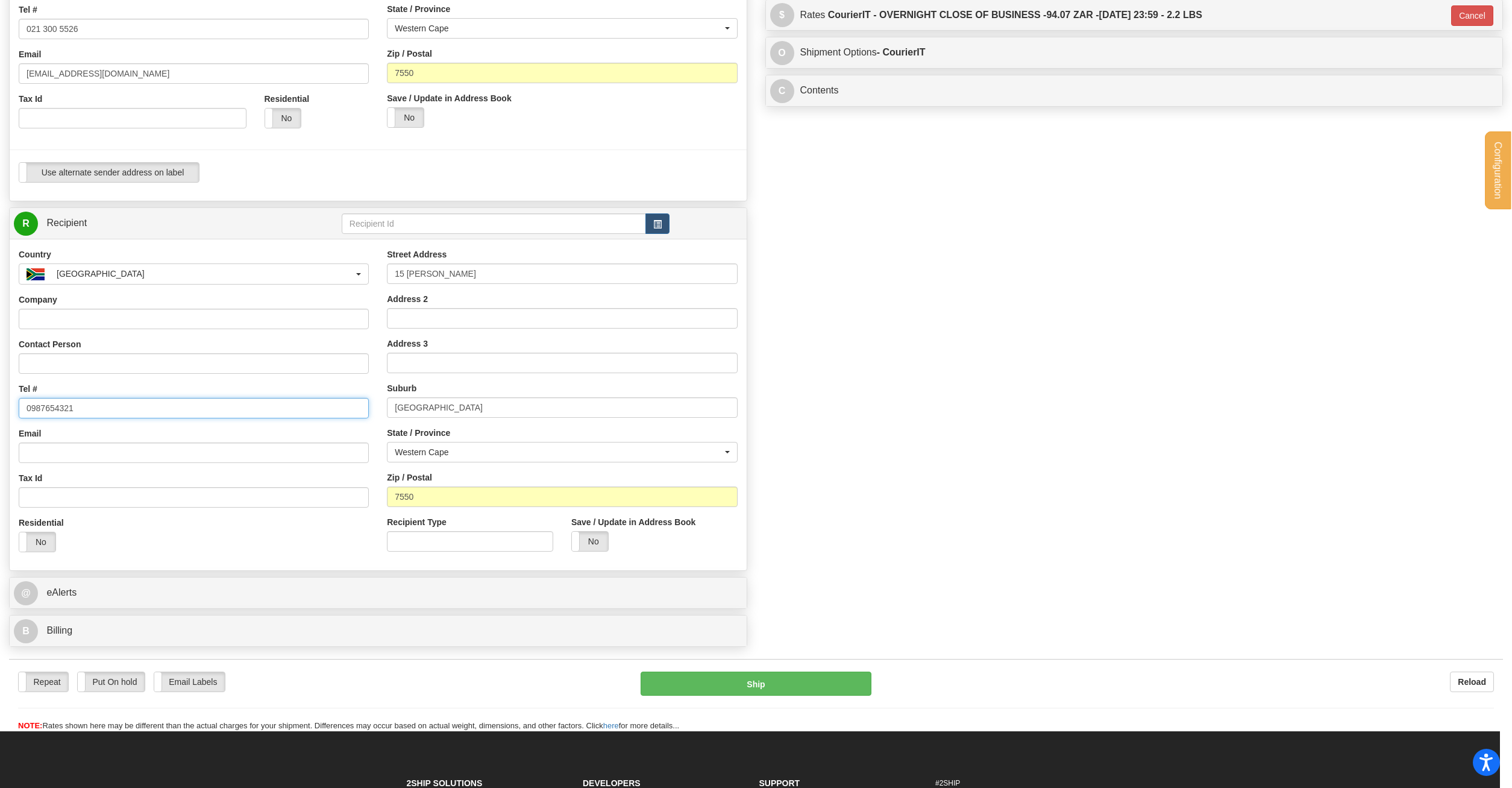
type input "0987654321"
click at [1190, 383] on div "Manually Assign Order# Manually Assign Order# Order #" at bounding box center [756, 221] width 1512 height 862
click at [591, 540] on label "No" at bounding box center [589, 542] width 36 height 19
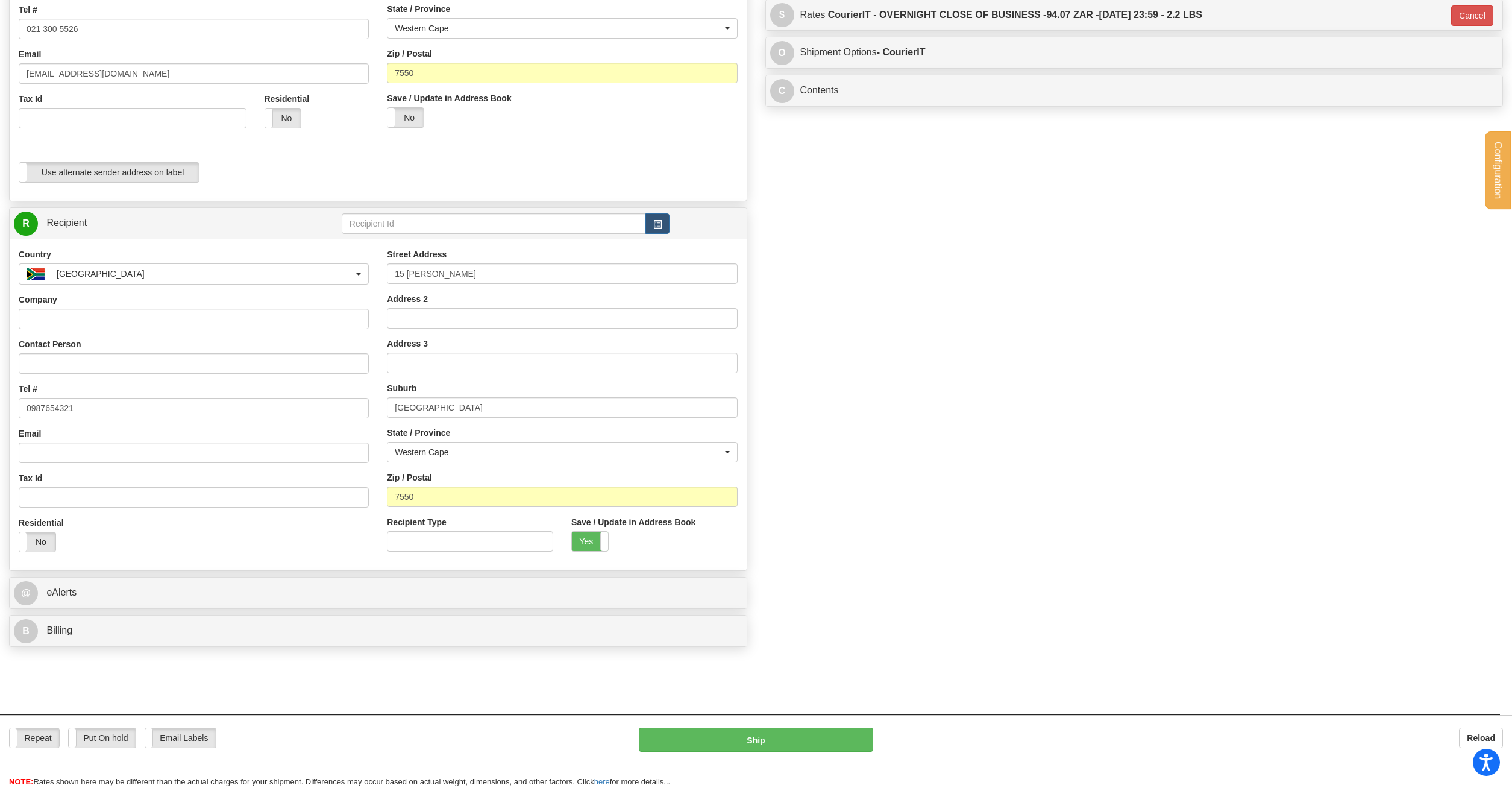
scroll to position [0, 0]
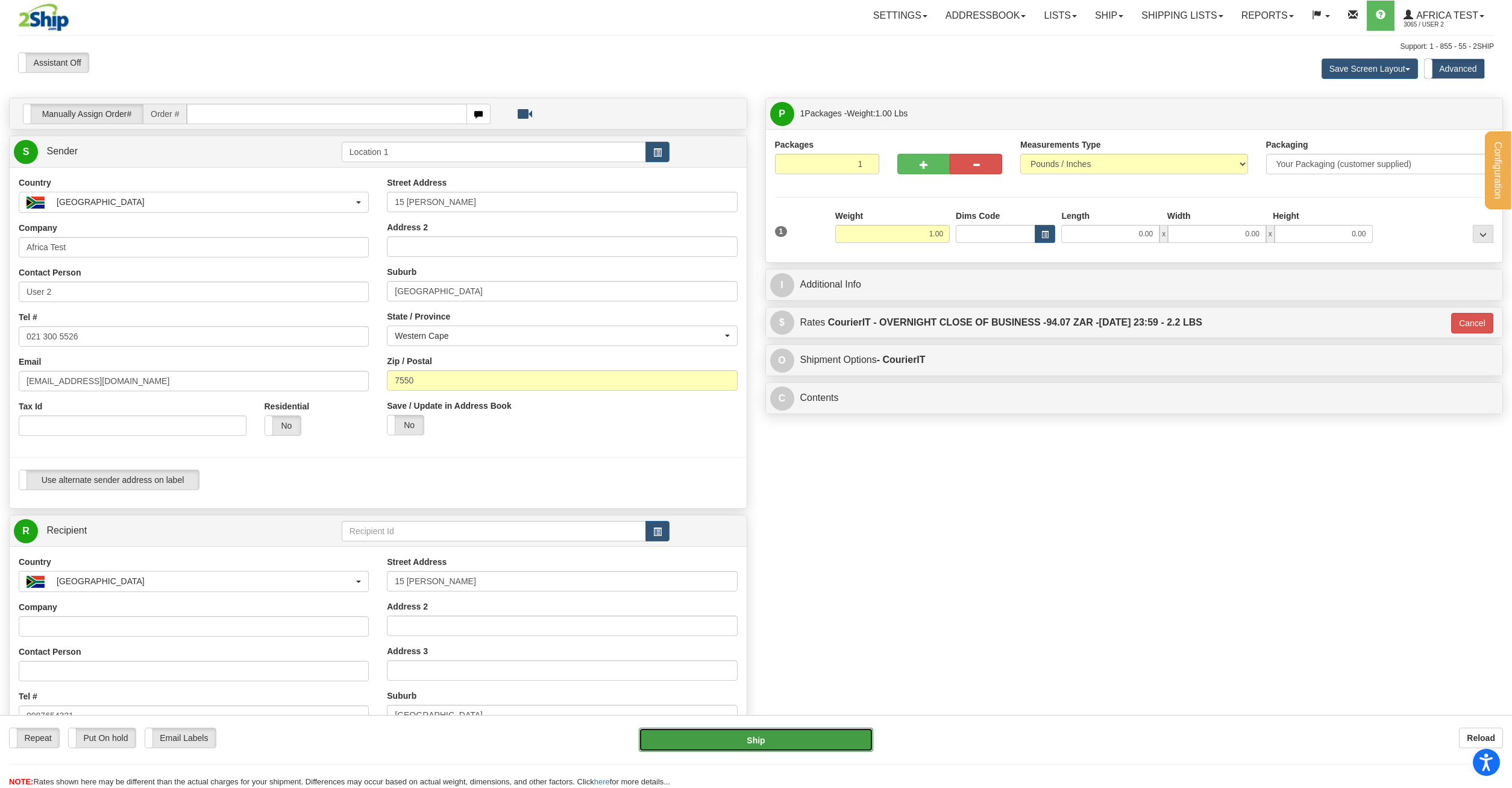
click at [774, 741] on button "Ship" at bounding box center [756, 739] width 234 height 24
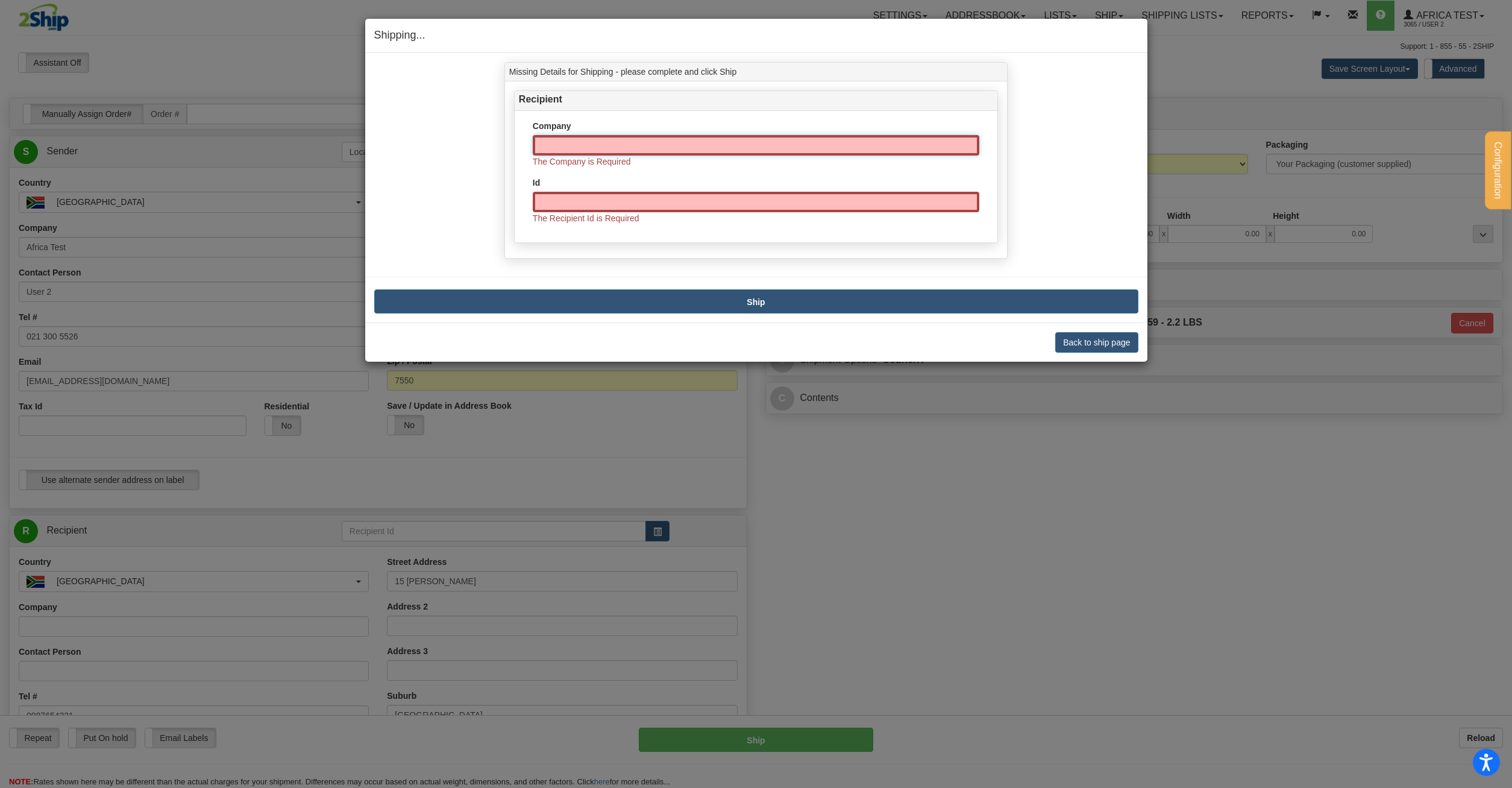
click at [619, 150] on input "Company" at bounding box center [756, 145] width 447 height 20
type input "TEST"
type input "TESTAlex"
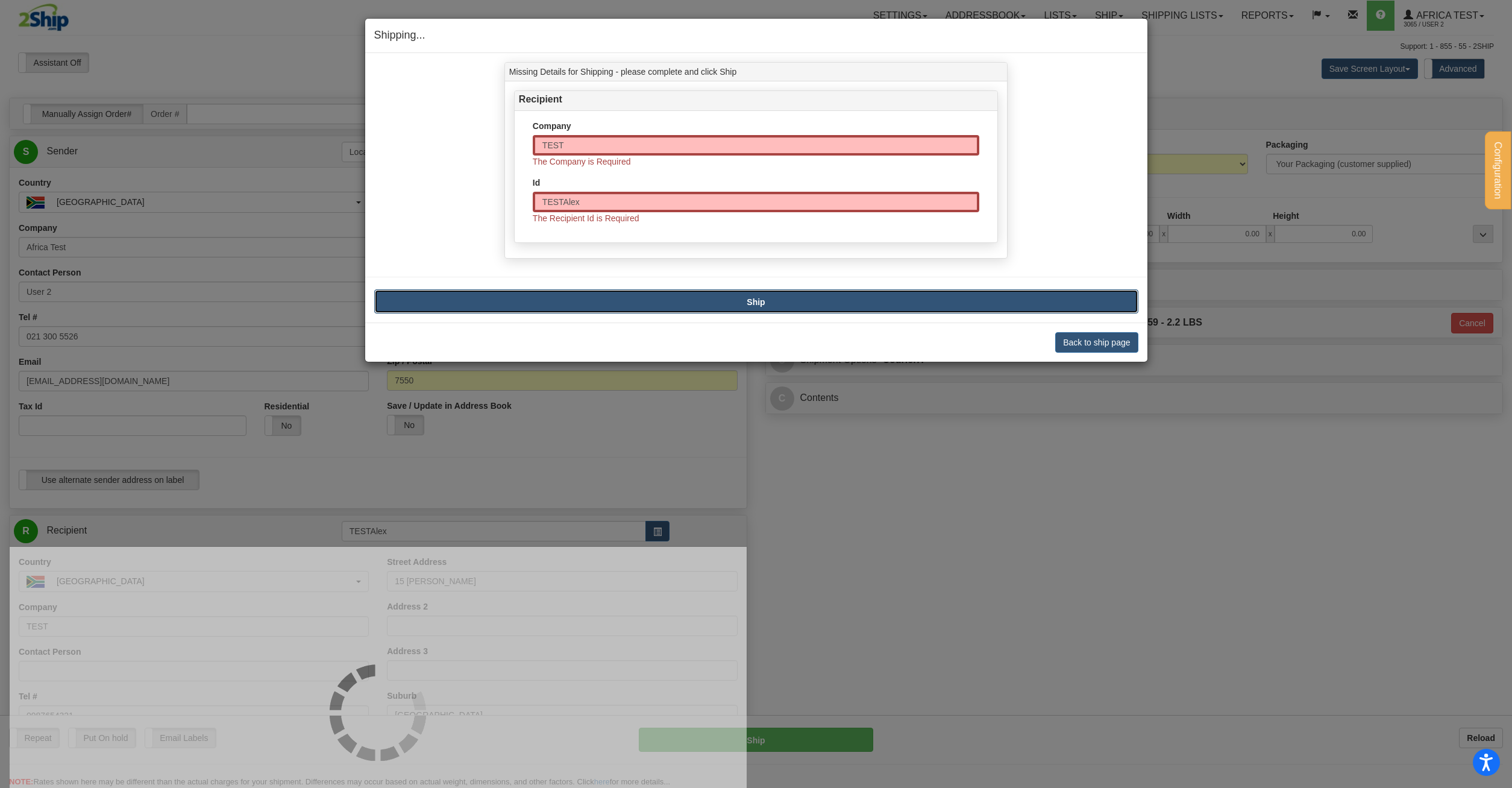
click at [747, 297] on b "Ship" at bounding box center [755, 302] width 18 height 10
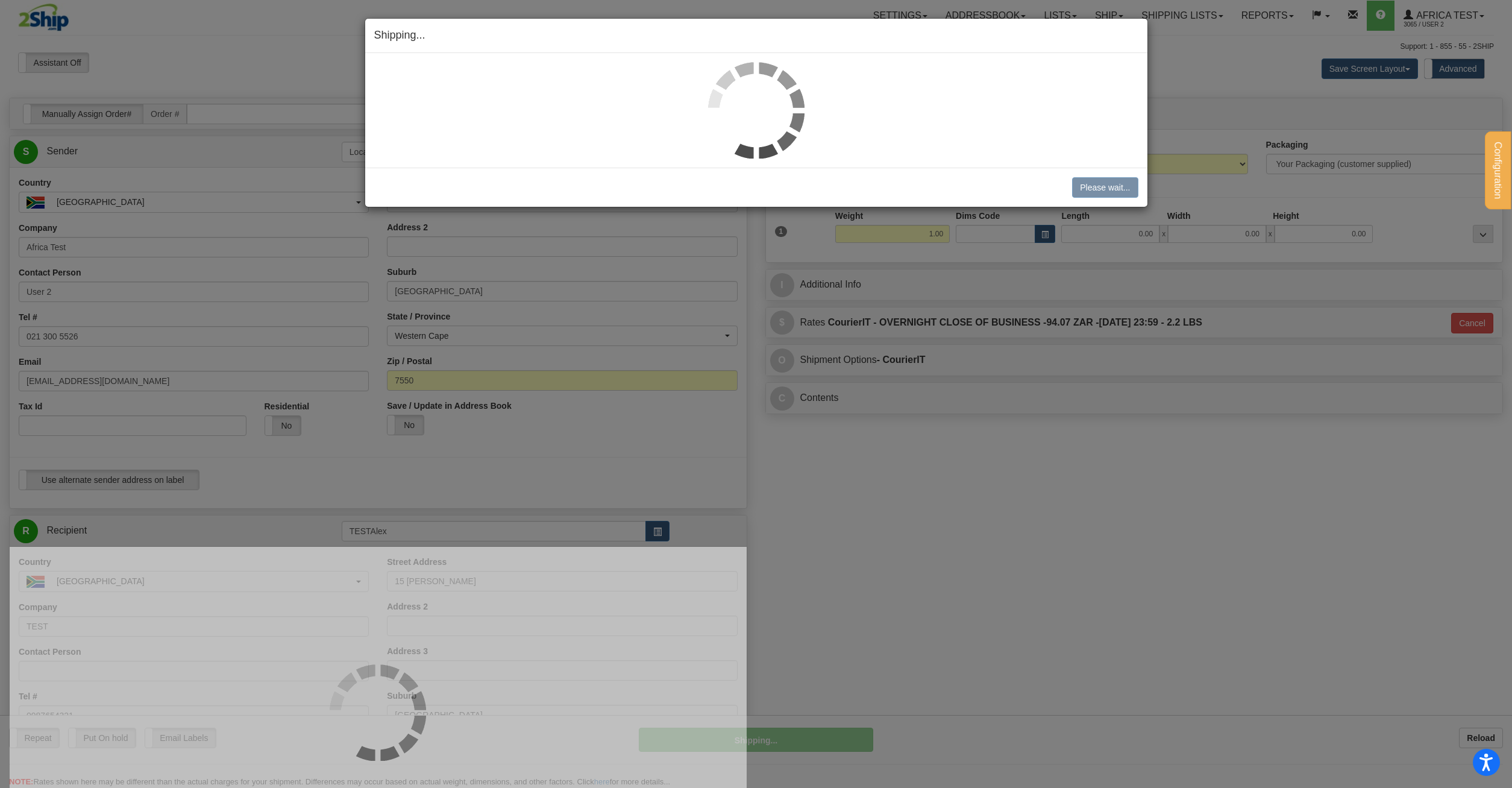
type input "OCB"
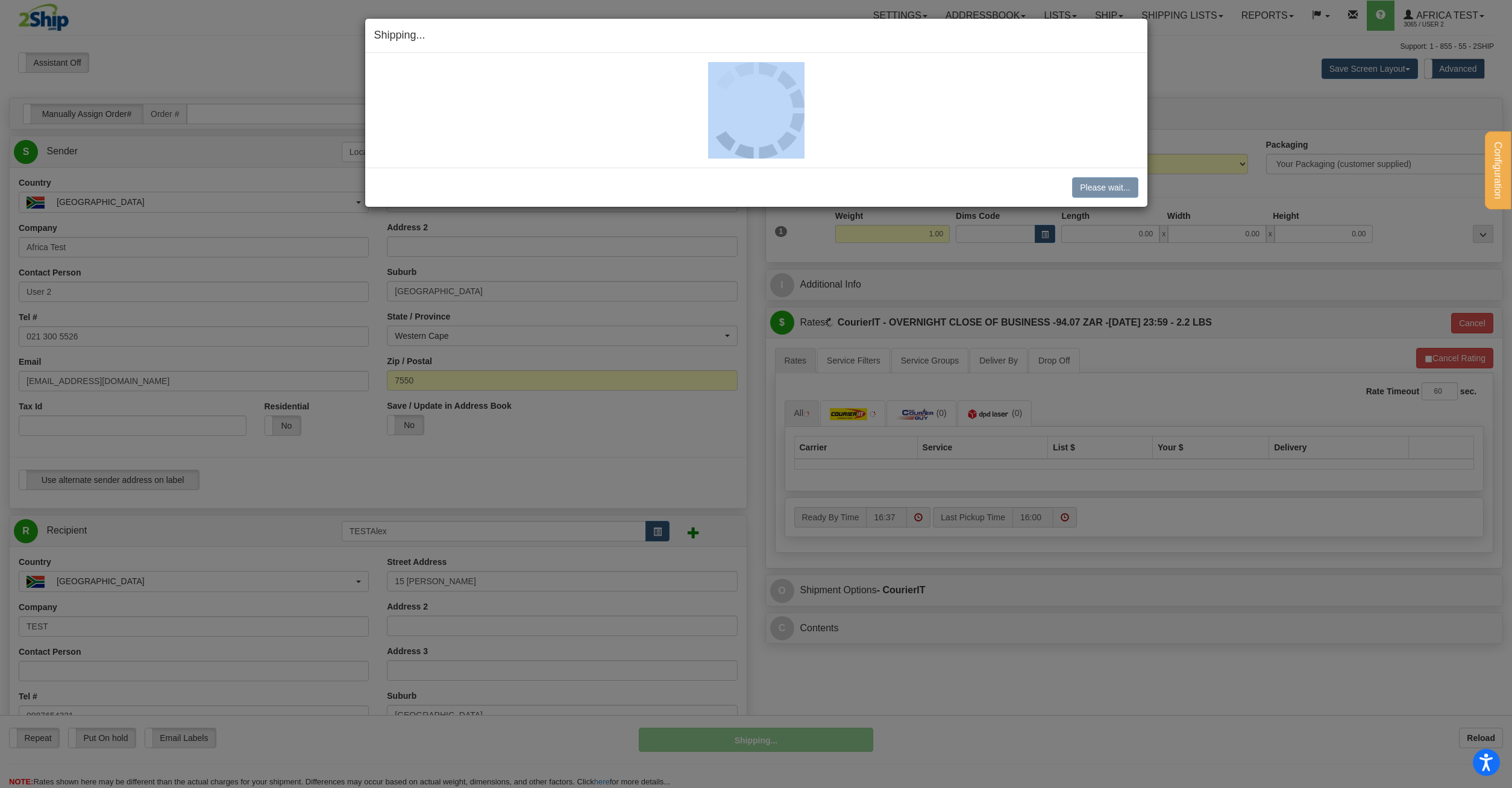
drag, startPoint x: 613, startPoint y: 117, endPoint x: 932, endPoint y: 136, distance: 319.6
click at [932, 136] on div at bounding box center [756, 110] width 764 height 97
drag, startPoint x: 870, startPoint y: 132, endPoint x: 615, endPoint y: 116, distance: 255.5
click at [615, 116] on div at bounding box center [756, 110] width 764 height 97
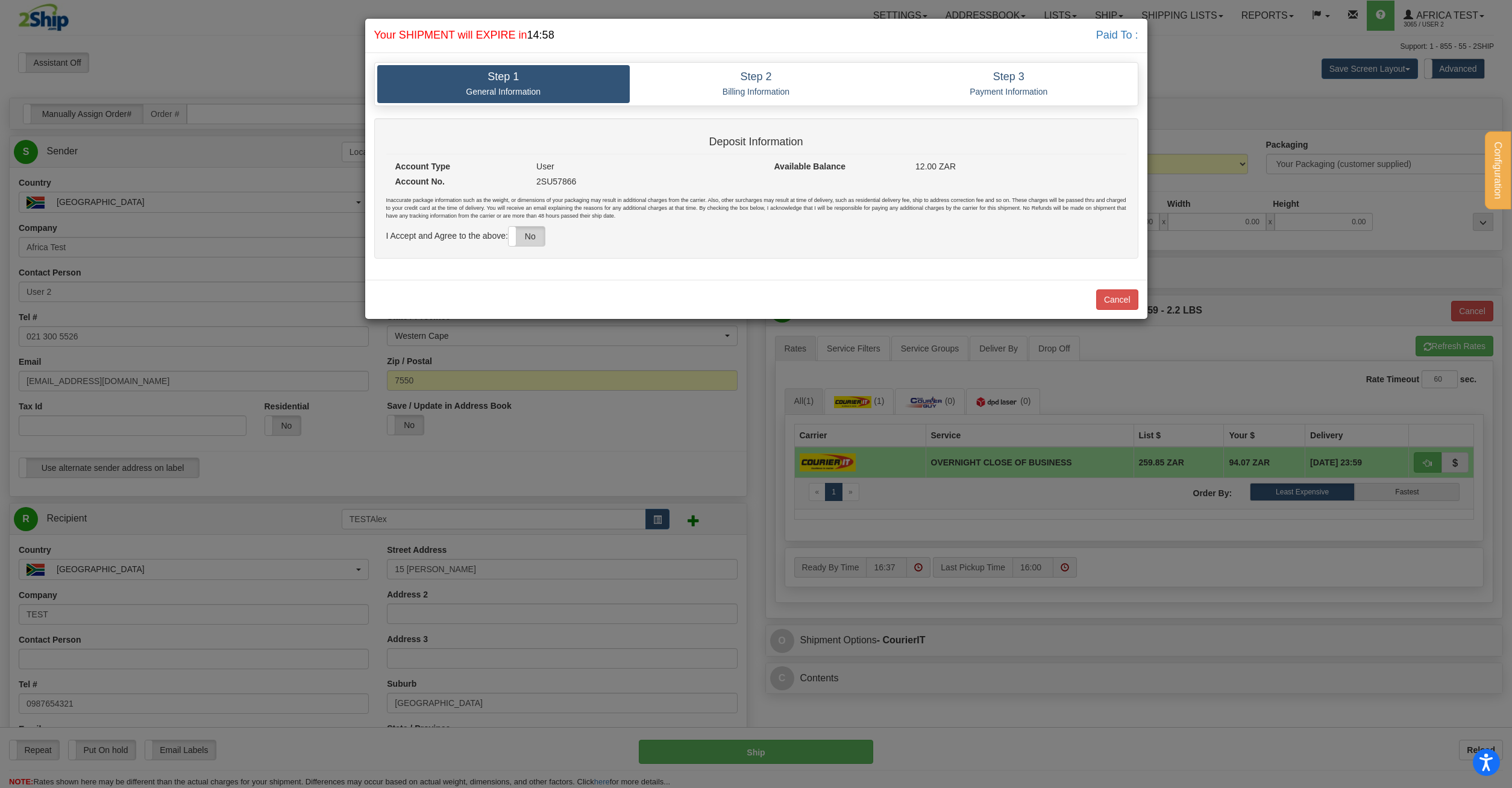
click at [533, 235] on label "No" at bounding box center [526, 237] width 36 height 19
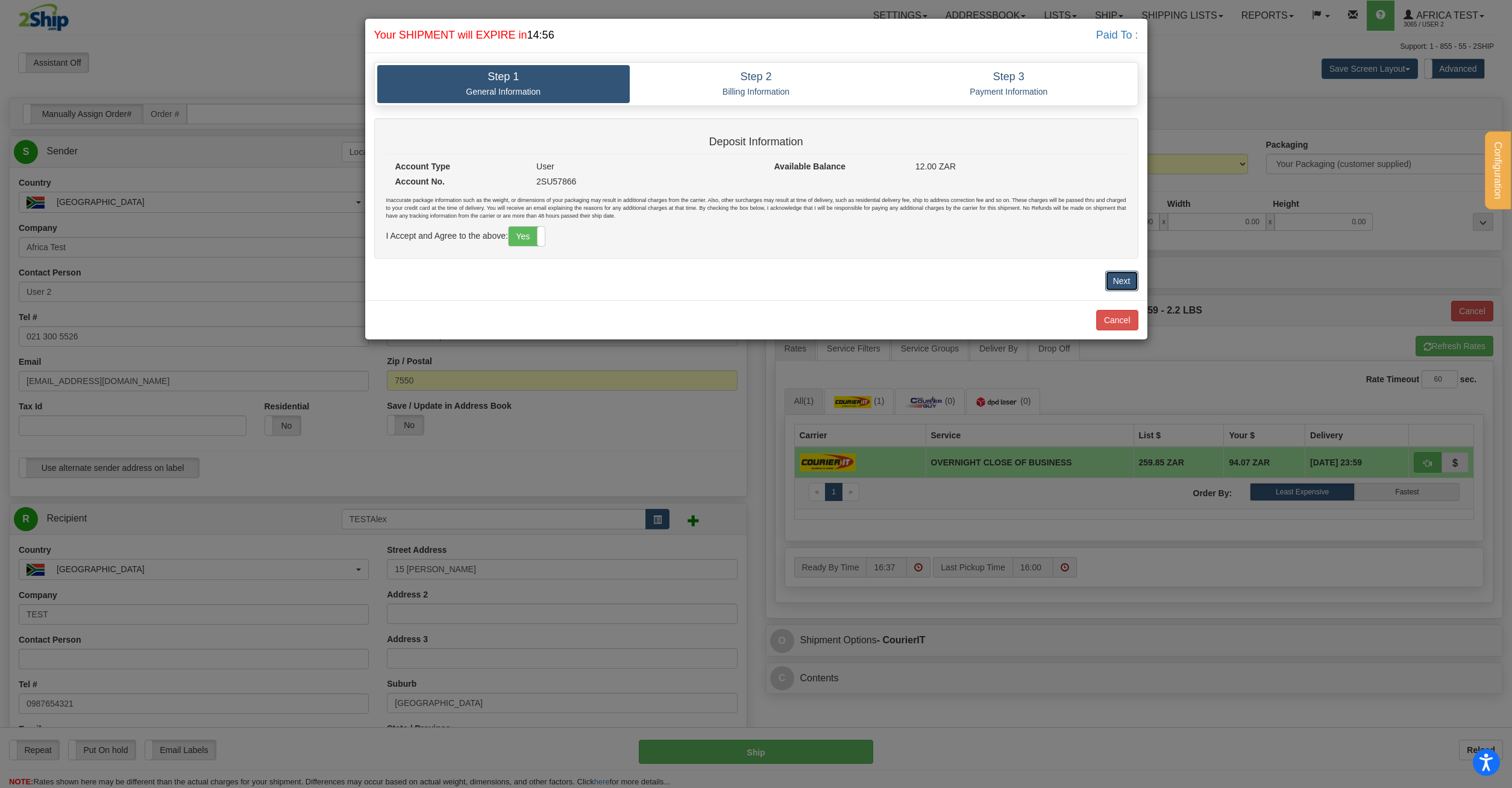
click at [1112, 272] on button "Next" at bounding box center [1122, 280] width 33 height 20
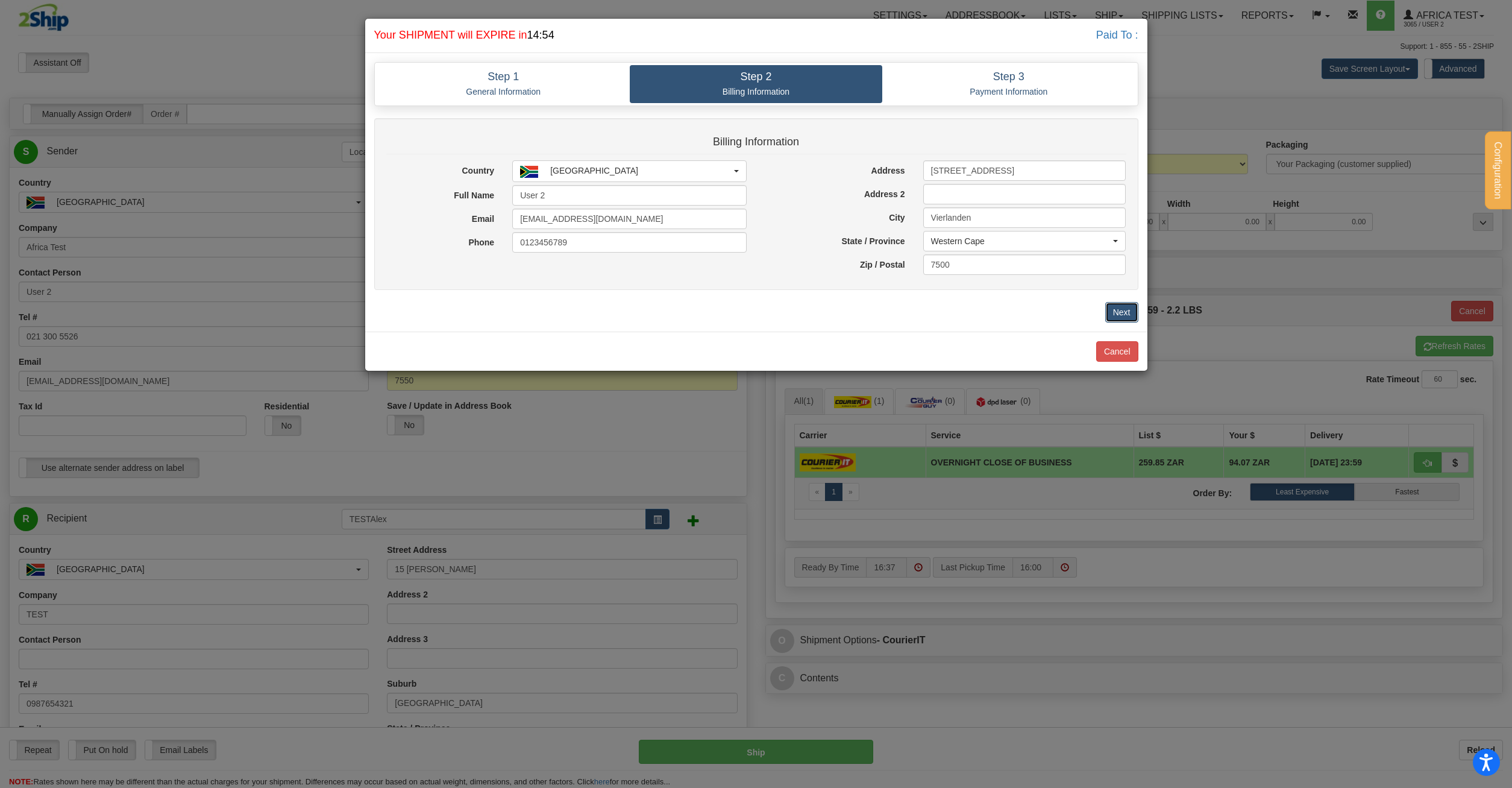
click at [1115, 309] on button "Next" at bounding box center [1122, 312] width 33 height 20
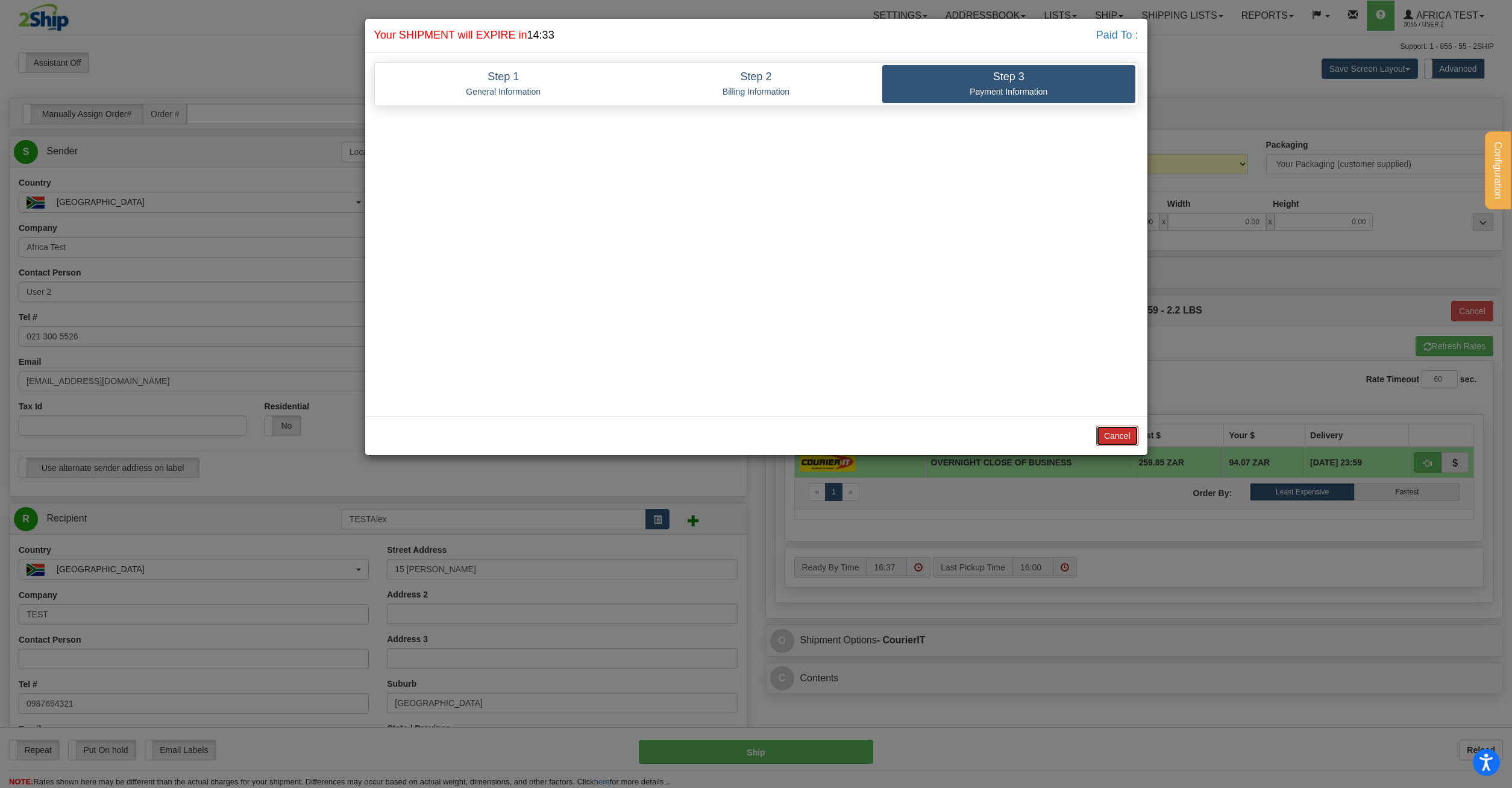
click at [1118, 431] on button "Cancel" at bounding box center [1117, 436] width 42 height 20
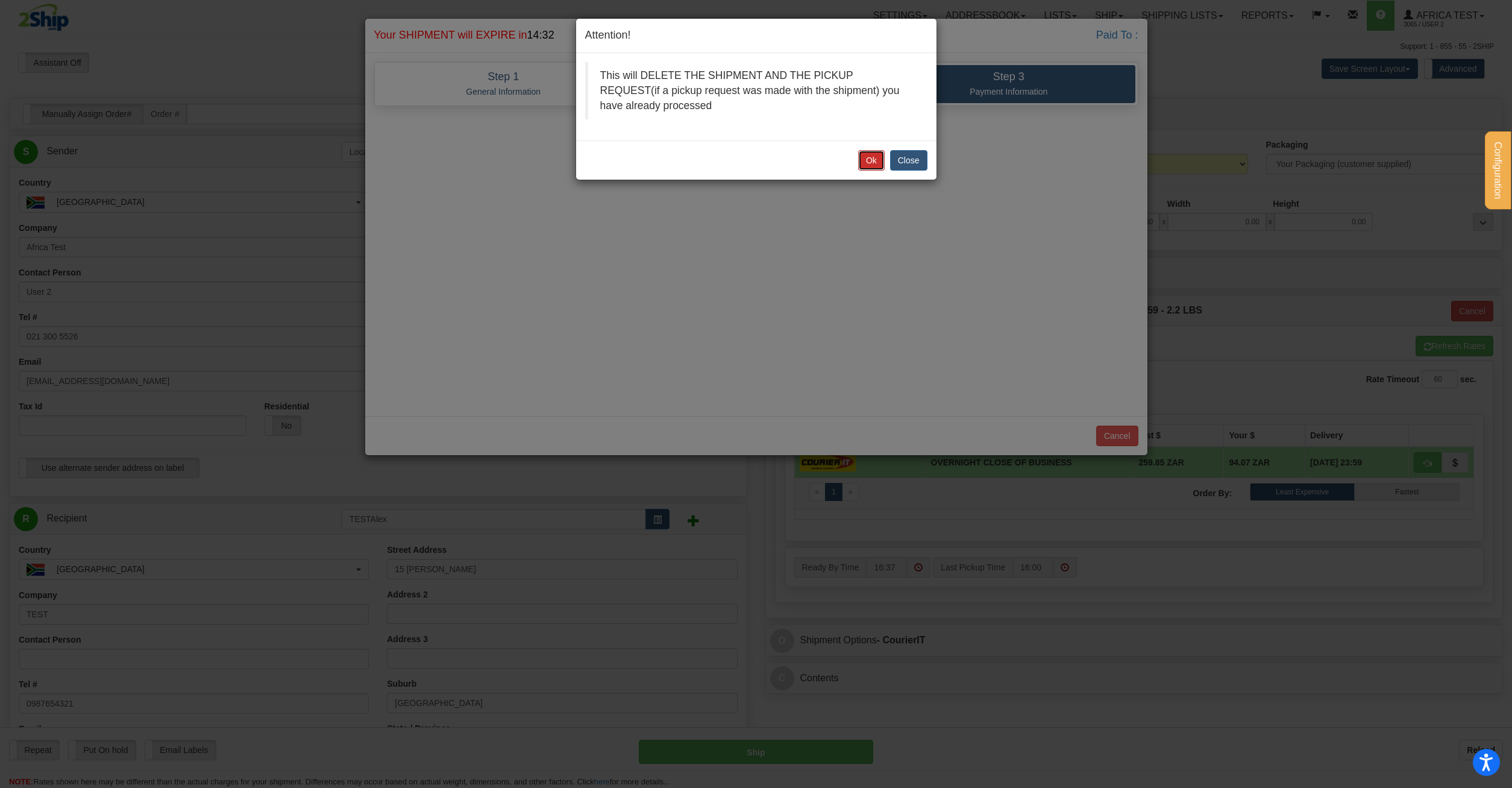
click at [867, 155] on button "Ok" at bounding box center [871, 159] width 26 height 20
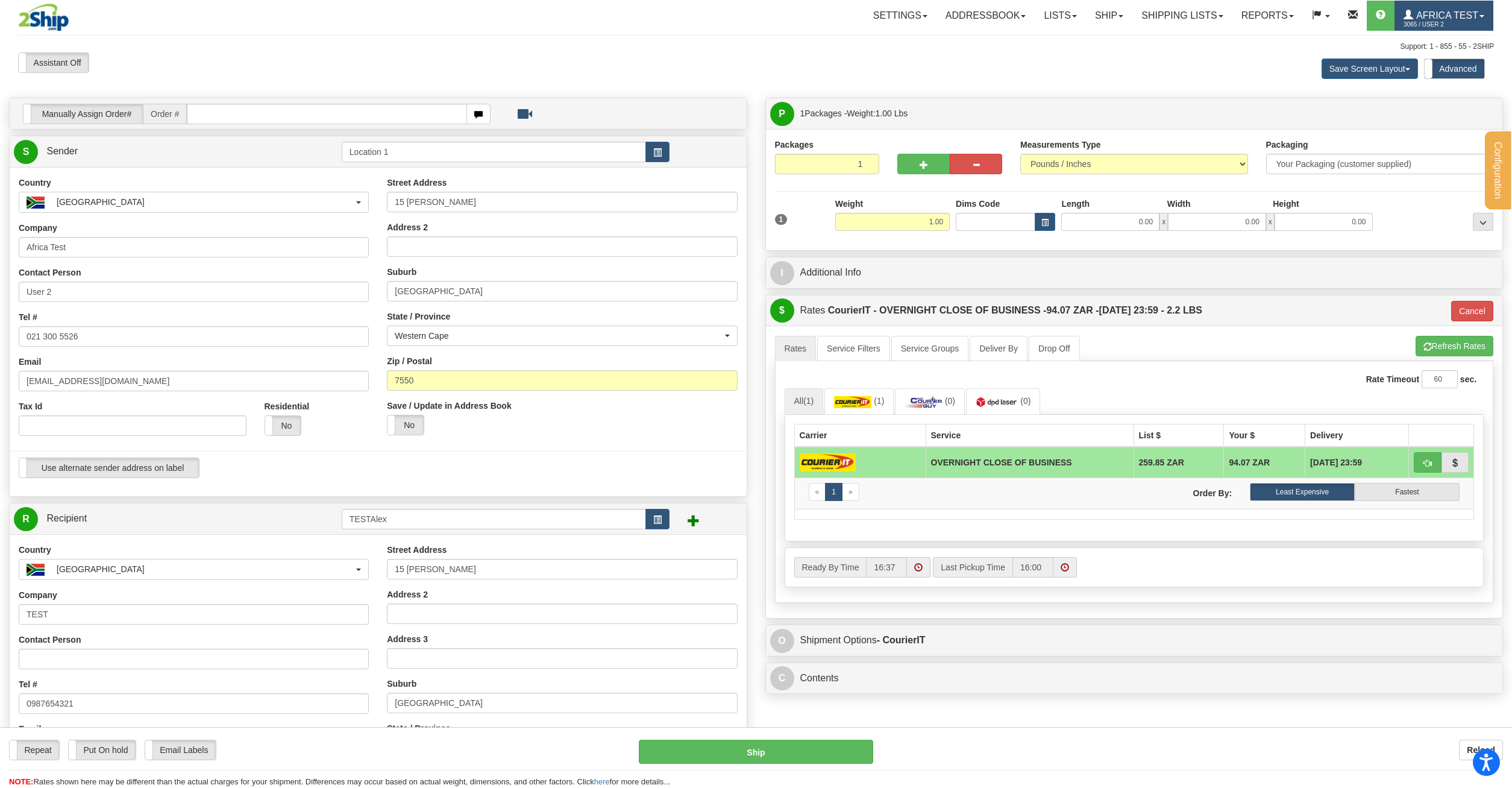
click at [1409, 30] on span "3065 / User 2" at bounding box center [1449, 24] width 91 height 12
